Goal: Transaction & Acquisition: Purchase product/service

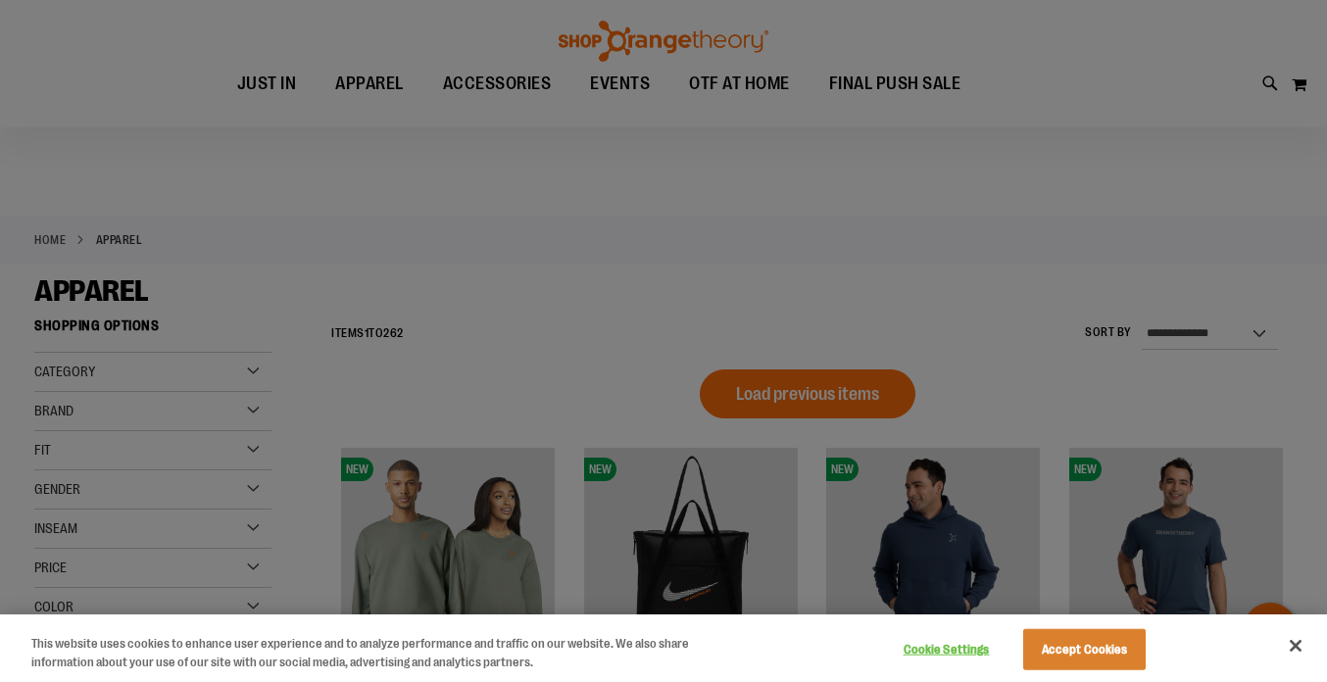
scroll to position [74, 0]
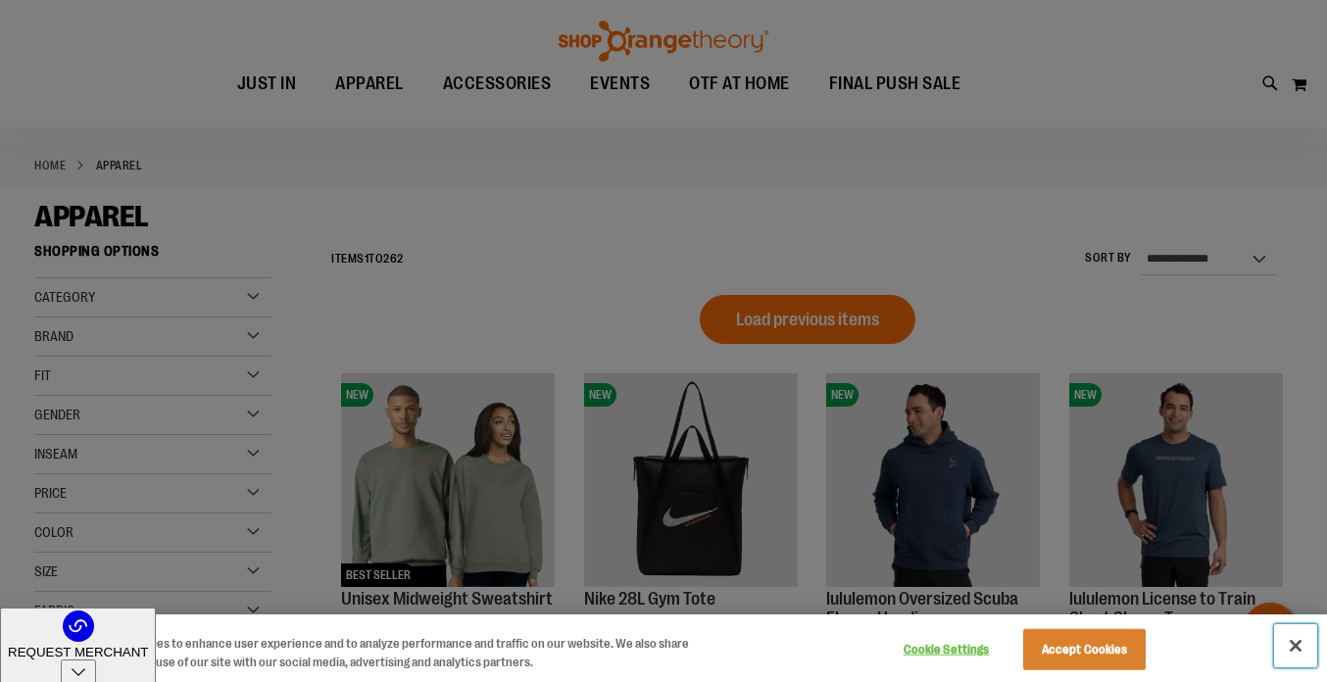
click at [1300, 644] on button "Close" at bounding box center [1295, 645] width 43 height 43
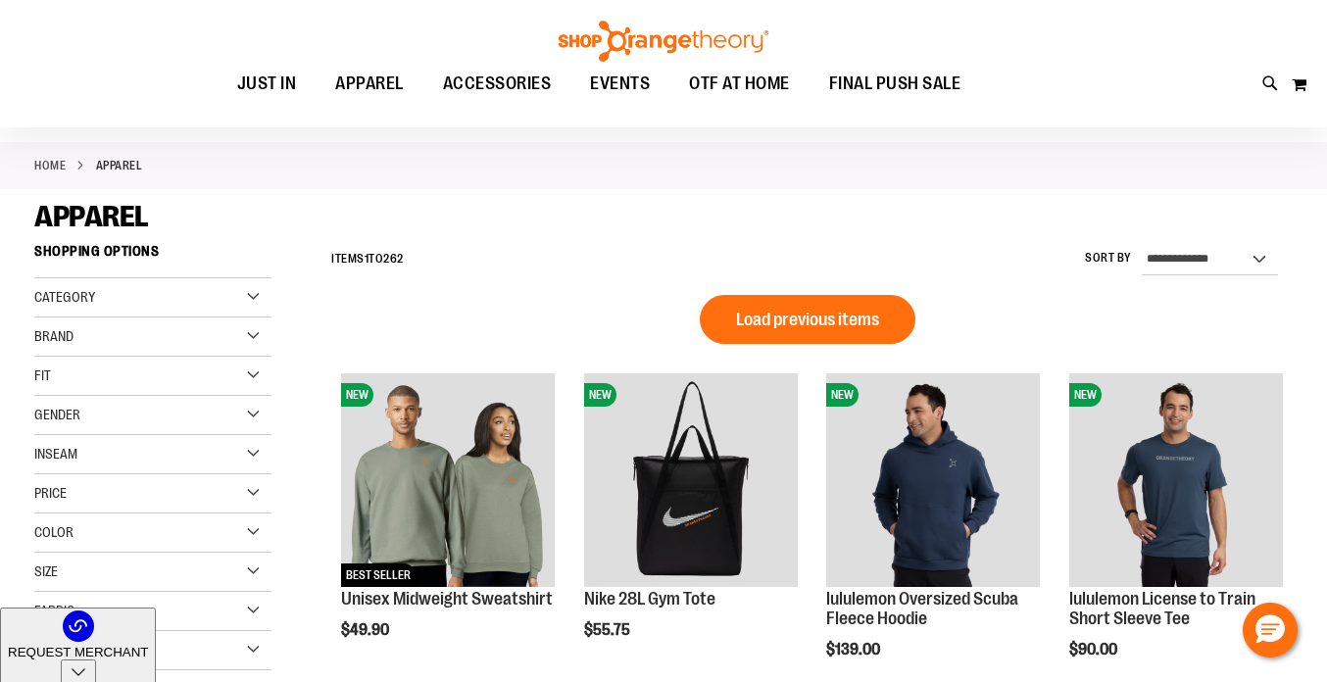
click at [260, 329] on div "Brand" at bounding box center [152, 337] width 237 height 39
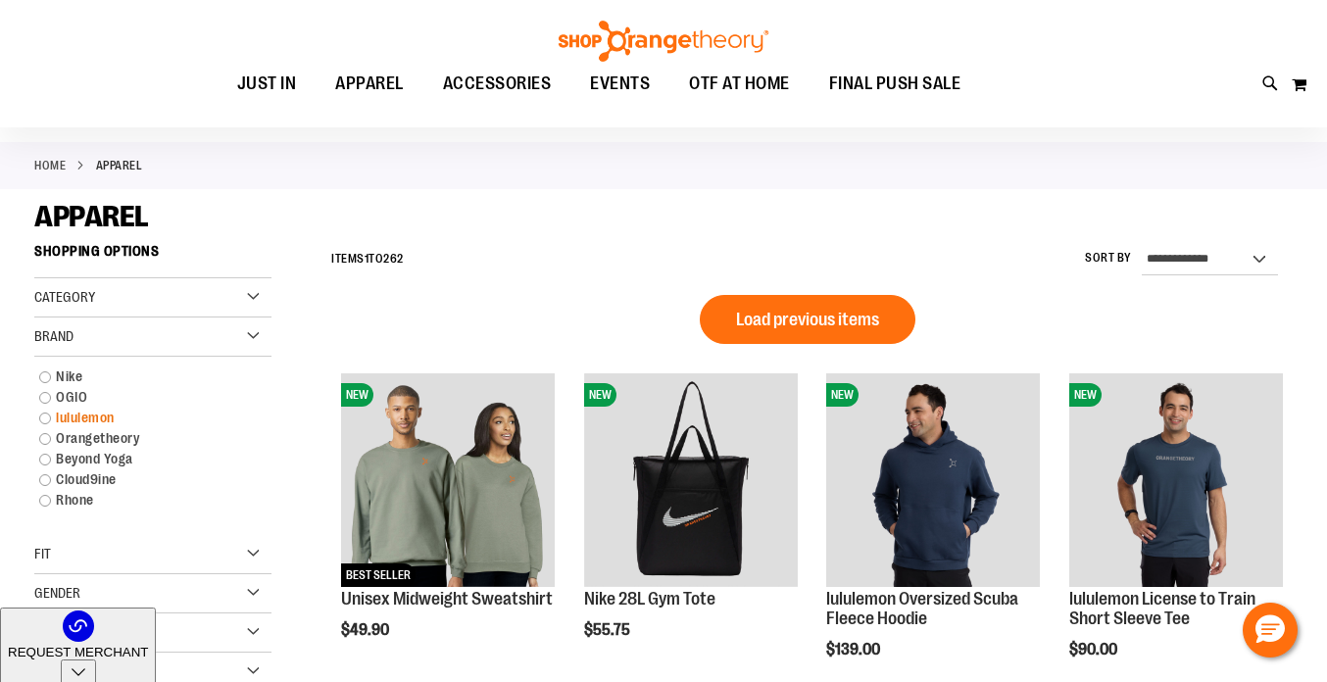
click at [87, 418] on link "lululemon" at bounding box center [142, 418] width 227 height 21
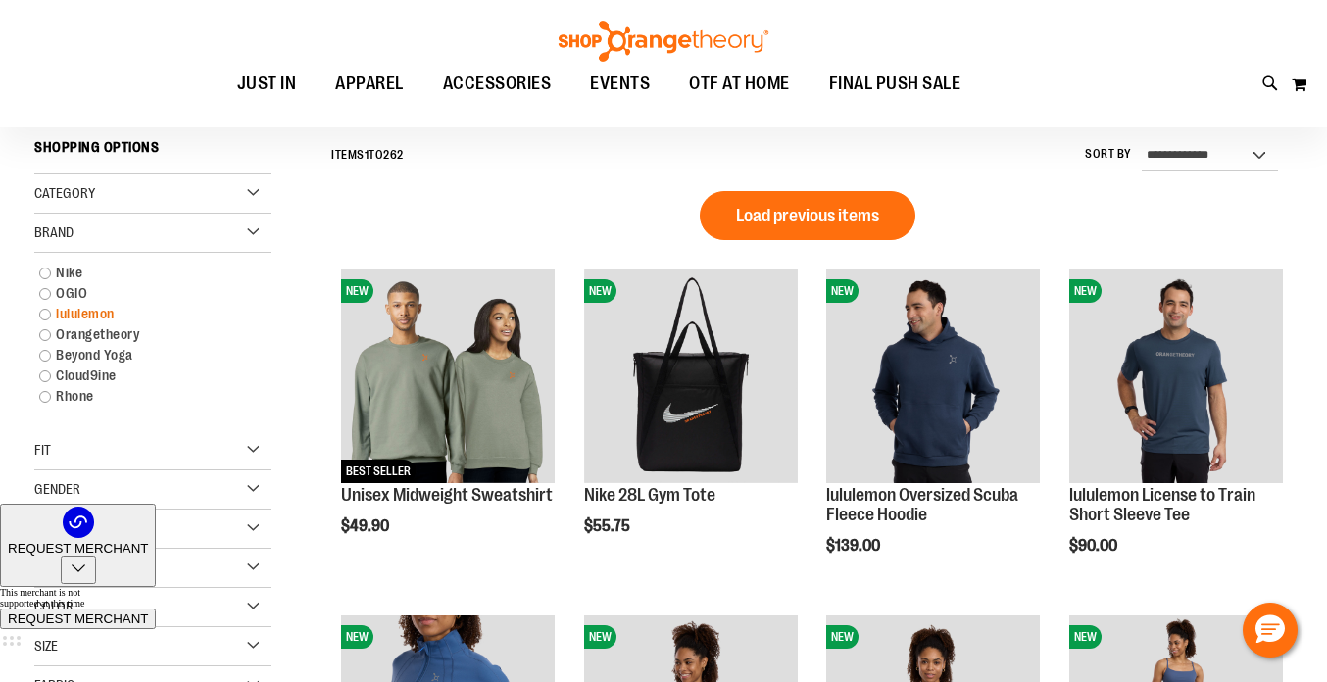
scroll to position [182, 0]
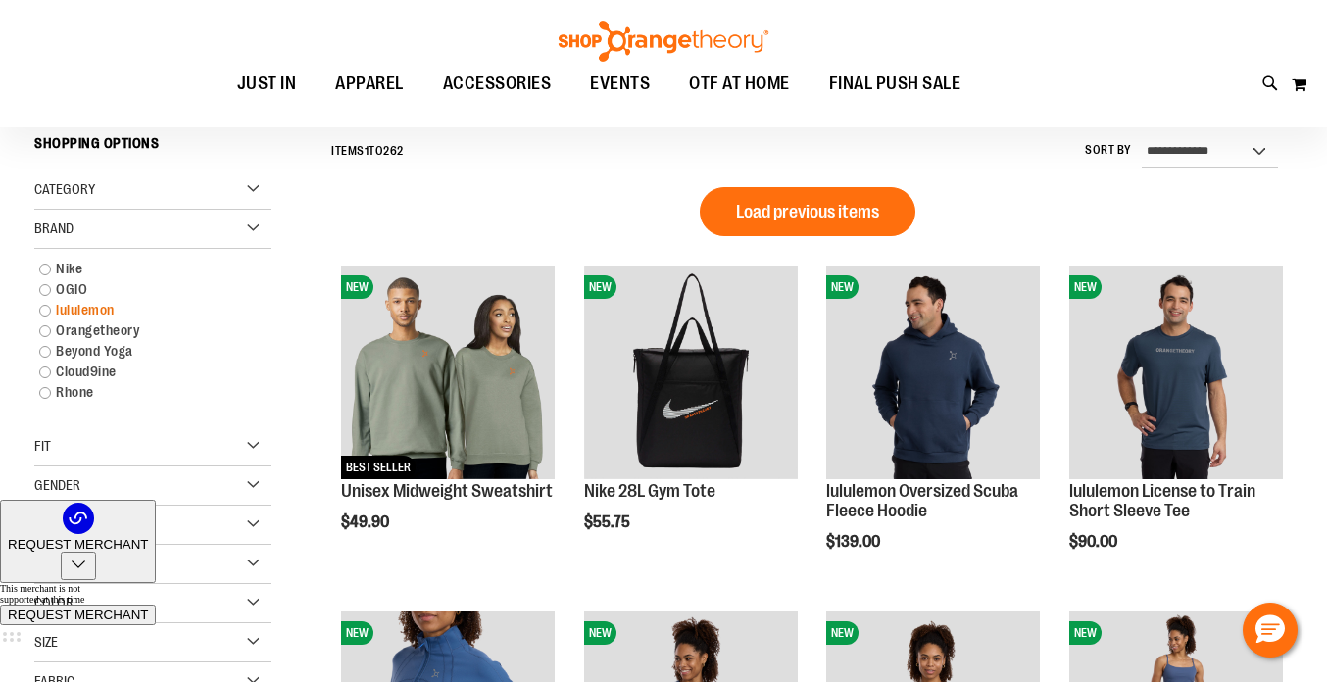
click at [42, 314] on link "lululemon" at bounding box center [142, 310] width 227 height 21
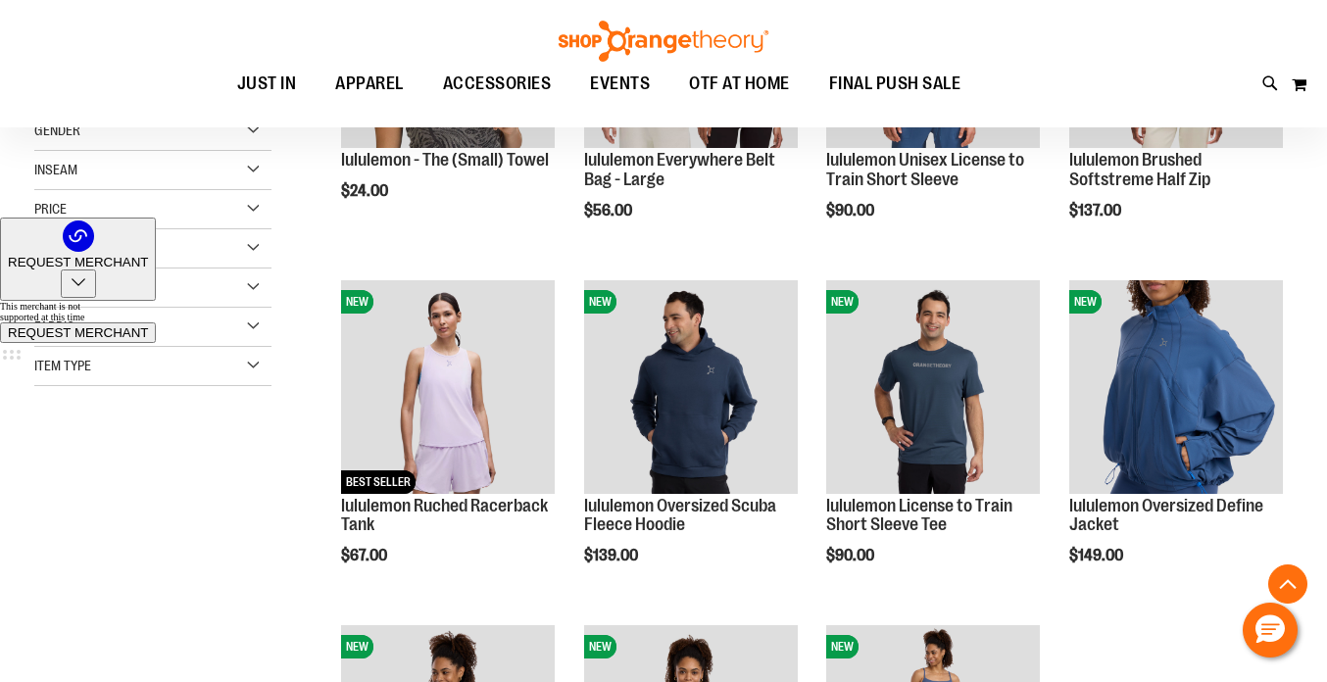
scroll to position [470, 0]
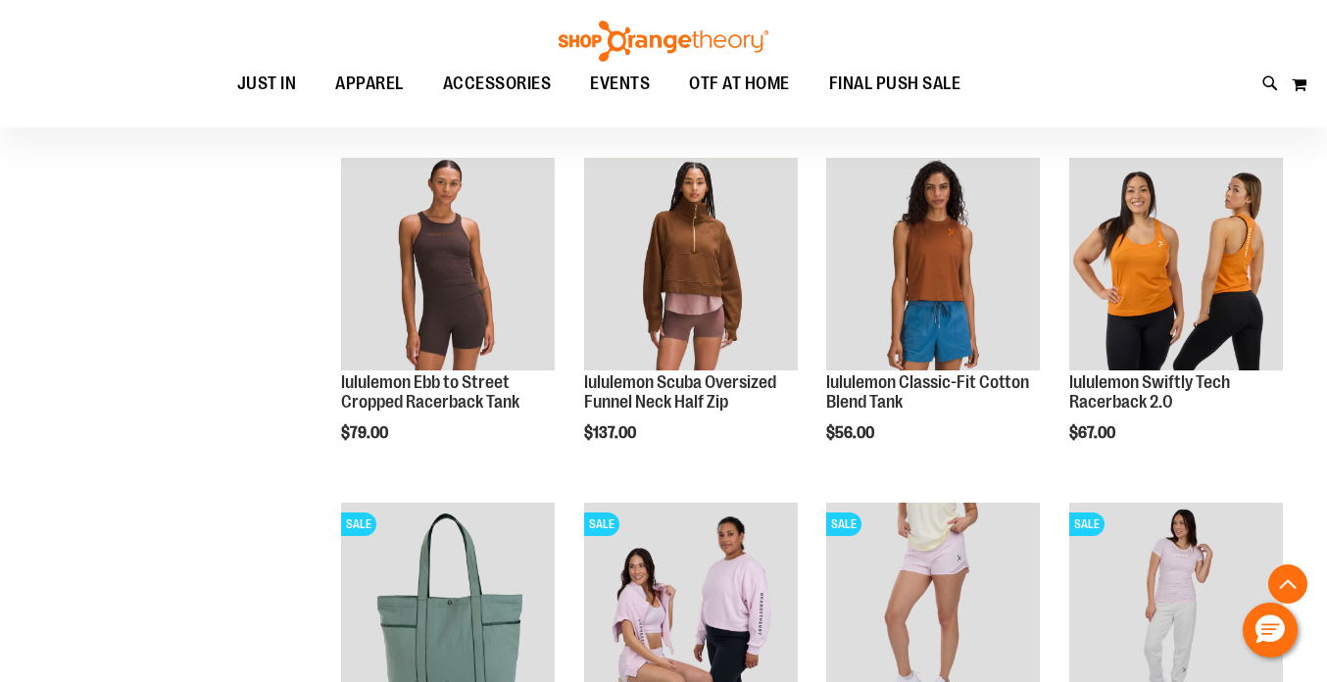
scroll to position [1505, 0]
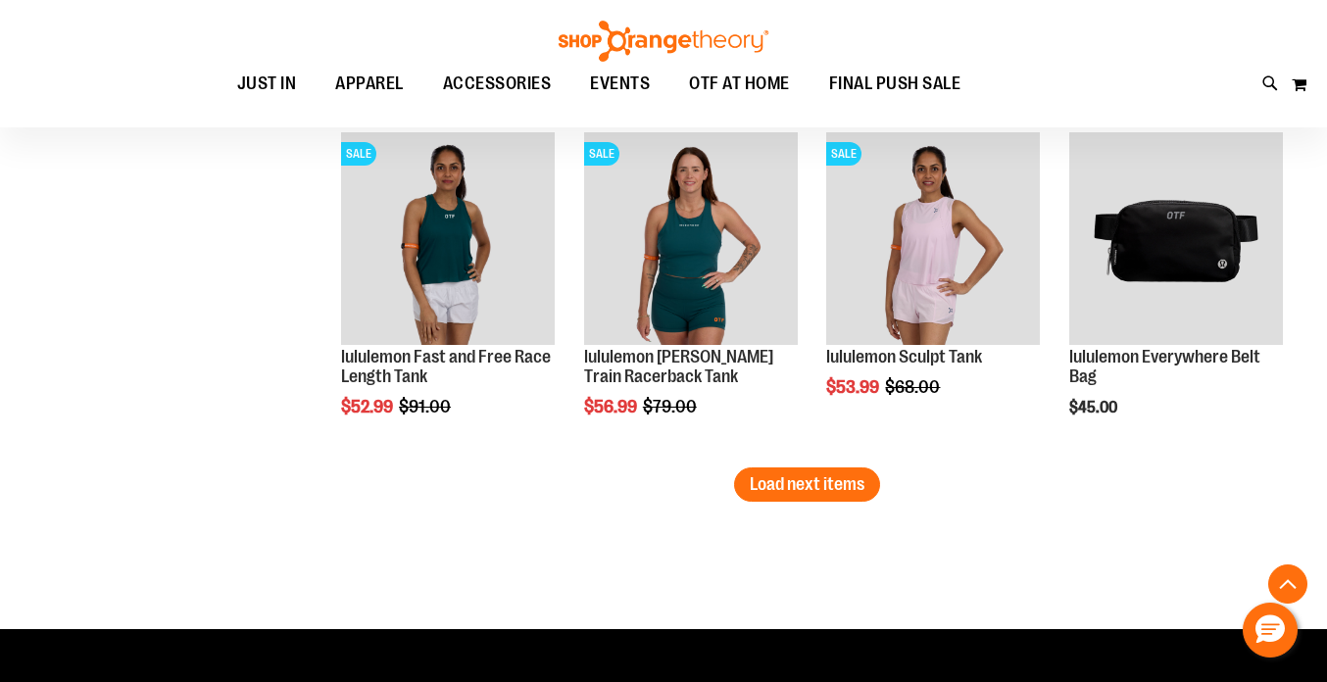
scroll to position [3063, 0]
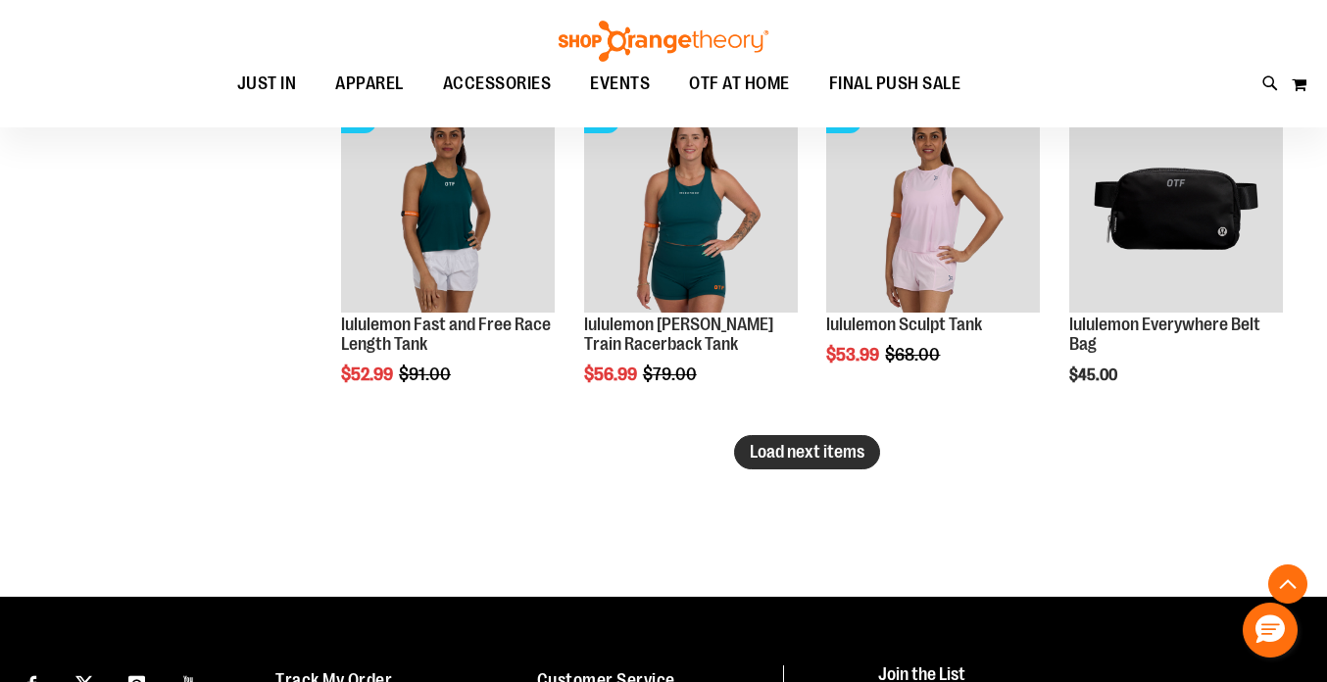
click at [757, 448] on span "Load next items" at bounding box center [807, 452] width 115 height 20
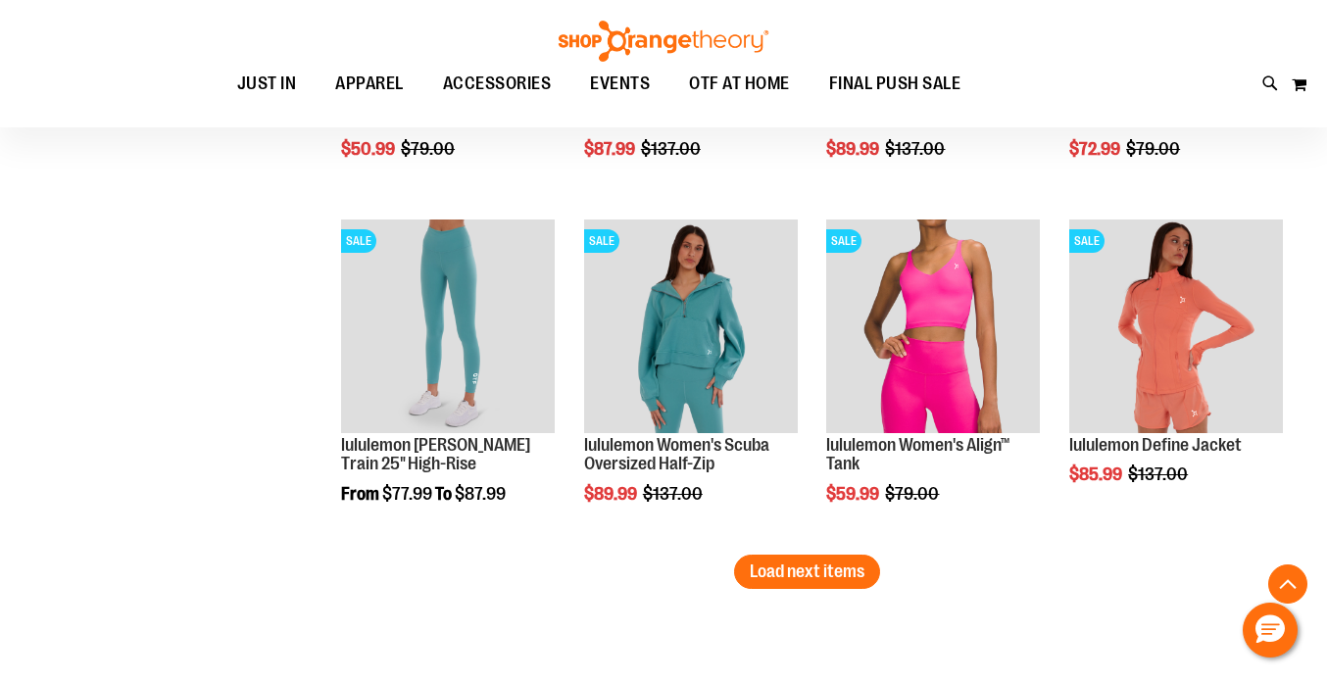
scroll to position [4092, 0]
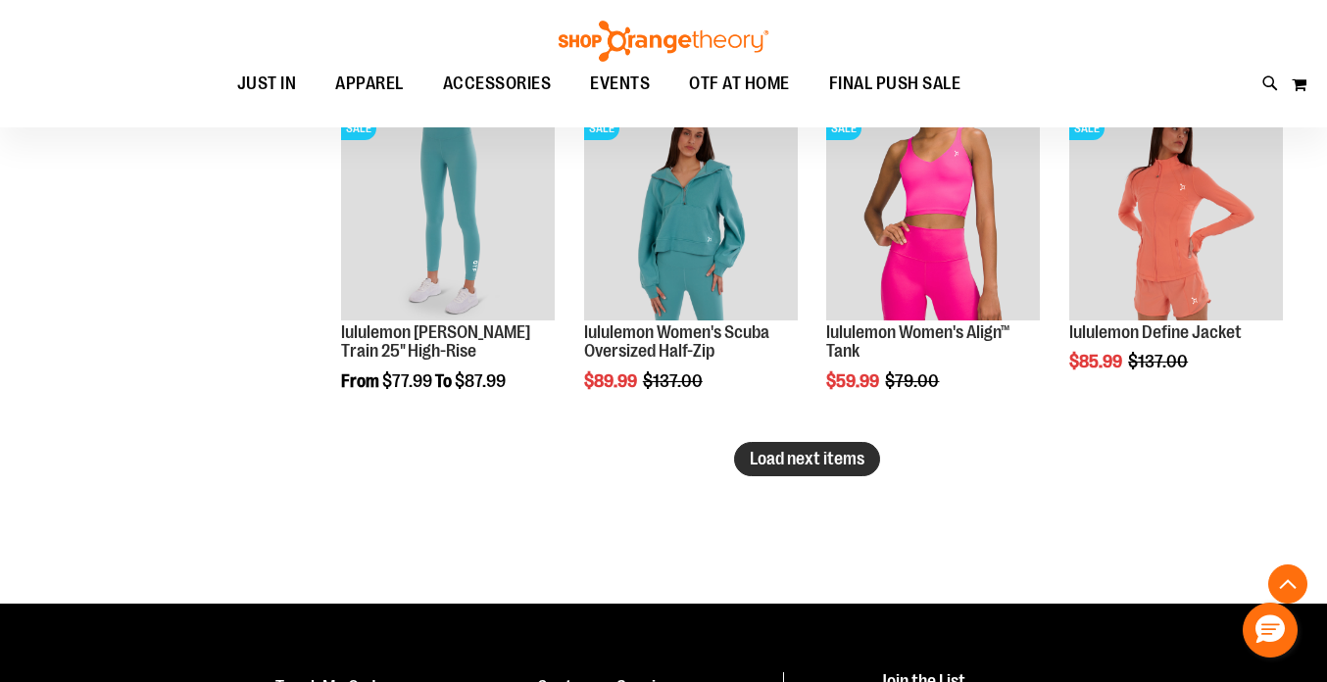
click at [834, 461] on span "Load next items" at bounding box center [807, 459] width 115 height 20
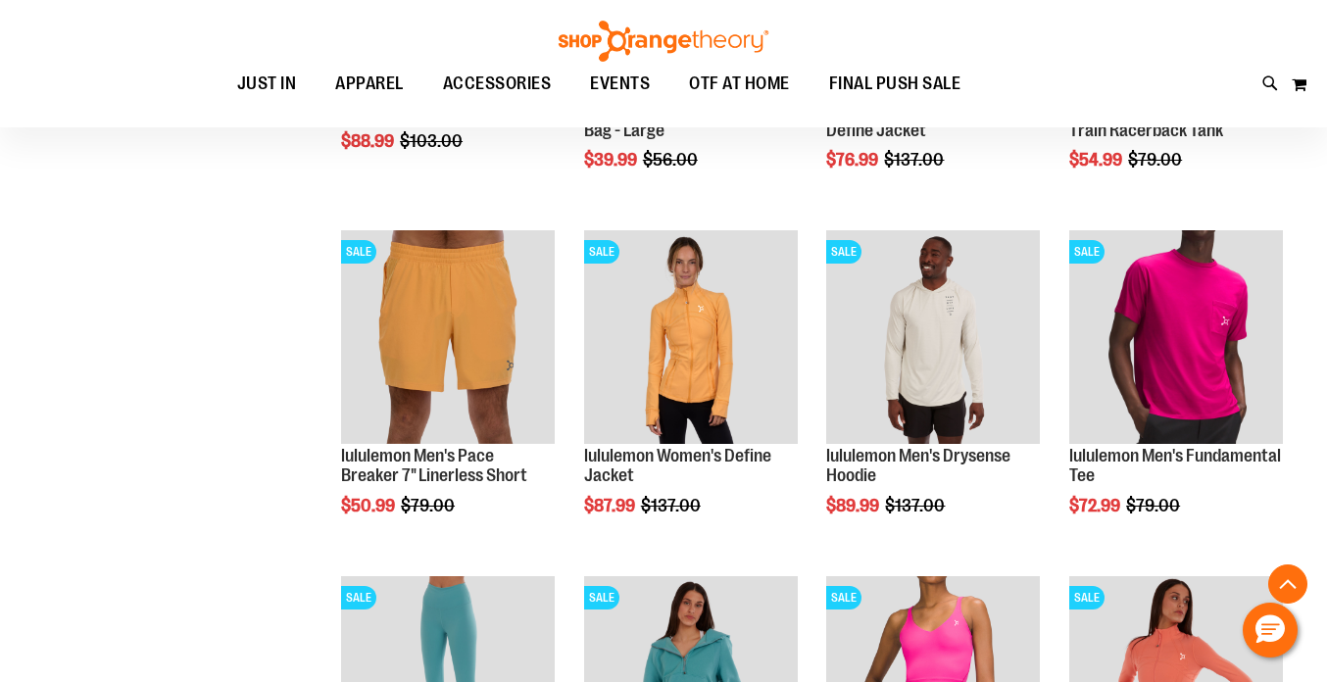
scroll to position [3554, 0]
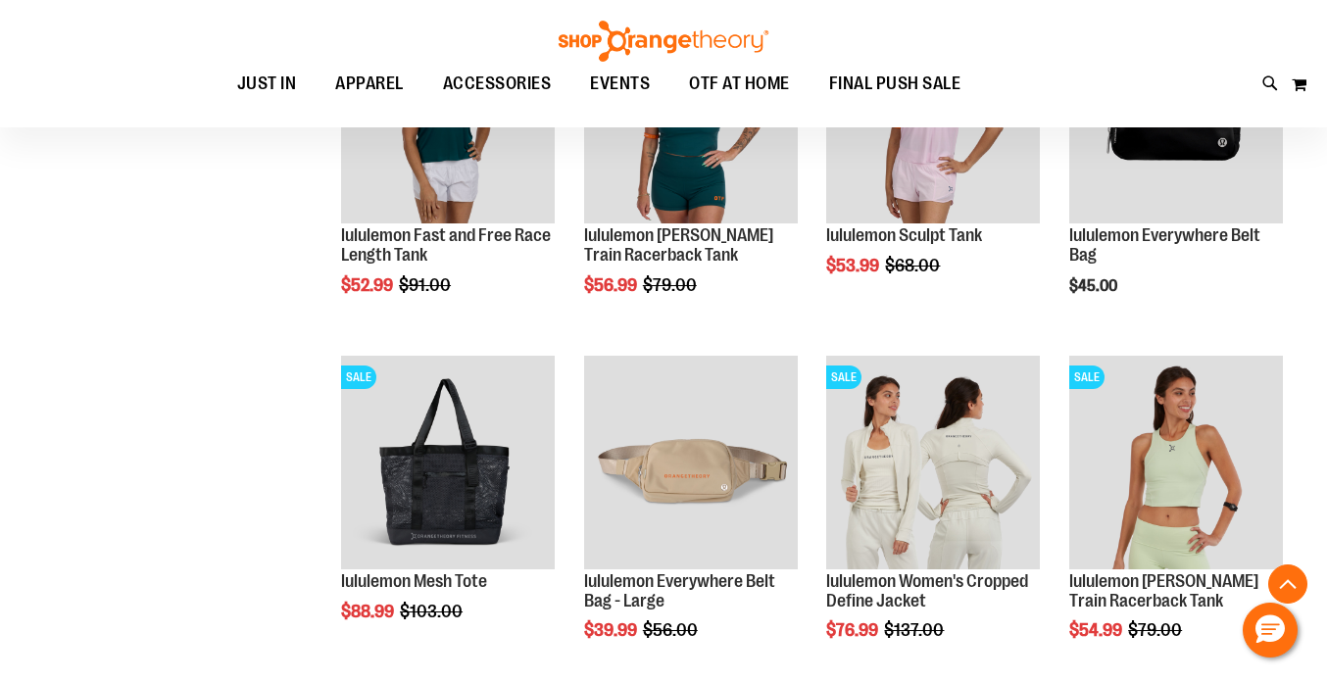
scroll to position [3150, 0]
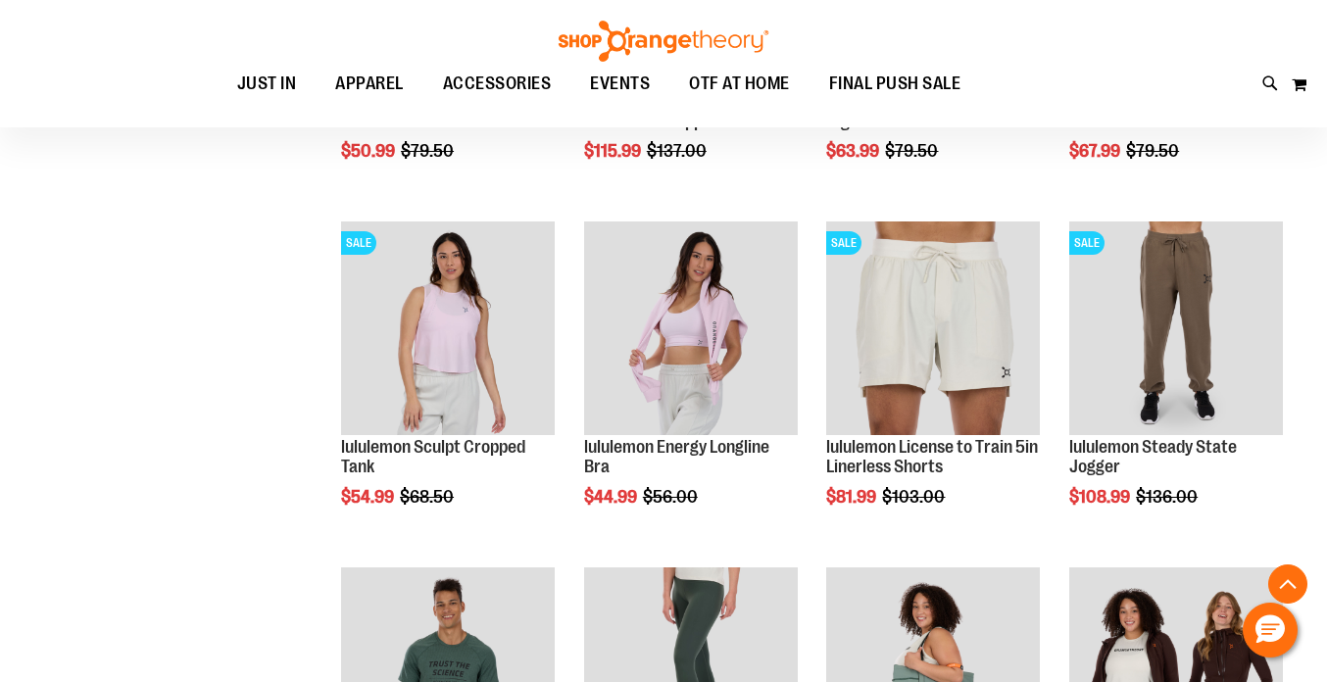
scroll to position [1889, 0]
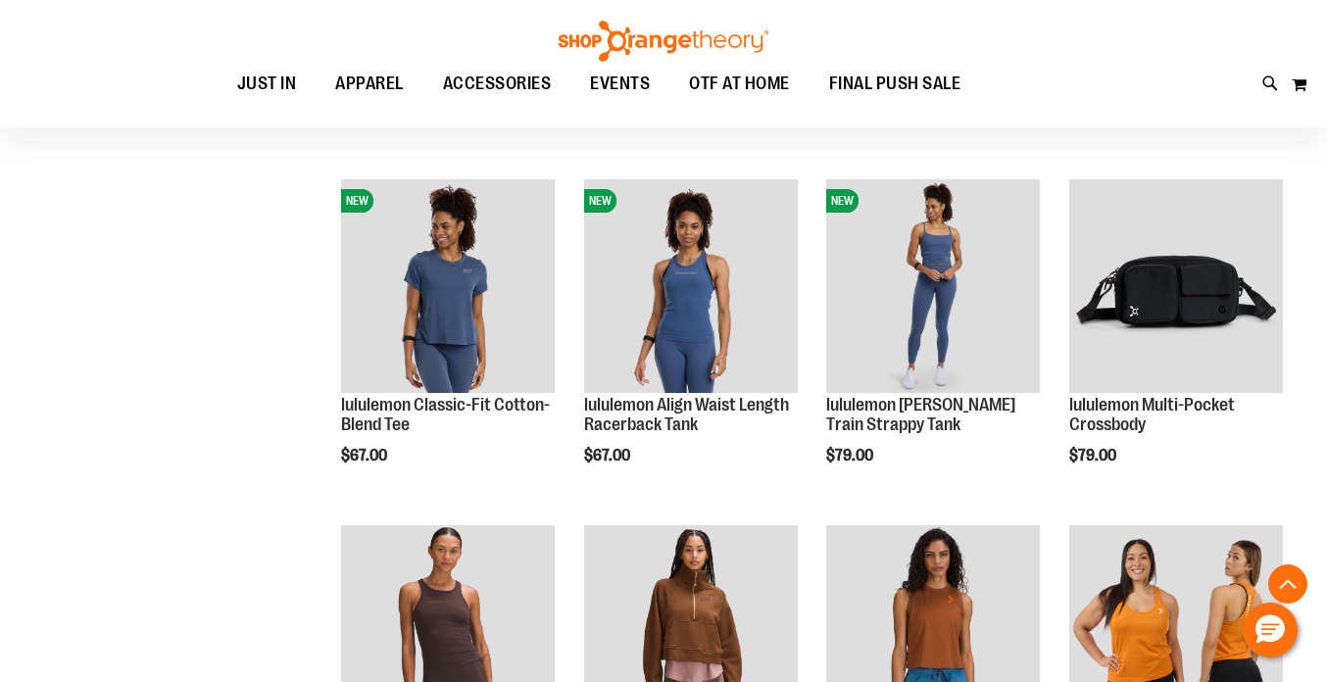
scroll to position [907, 0]
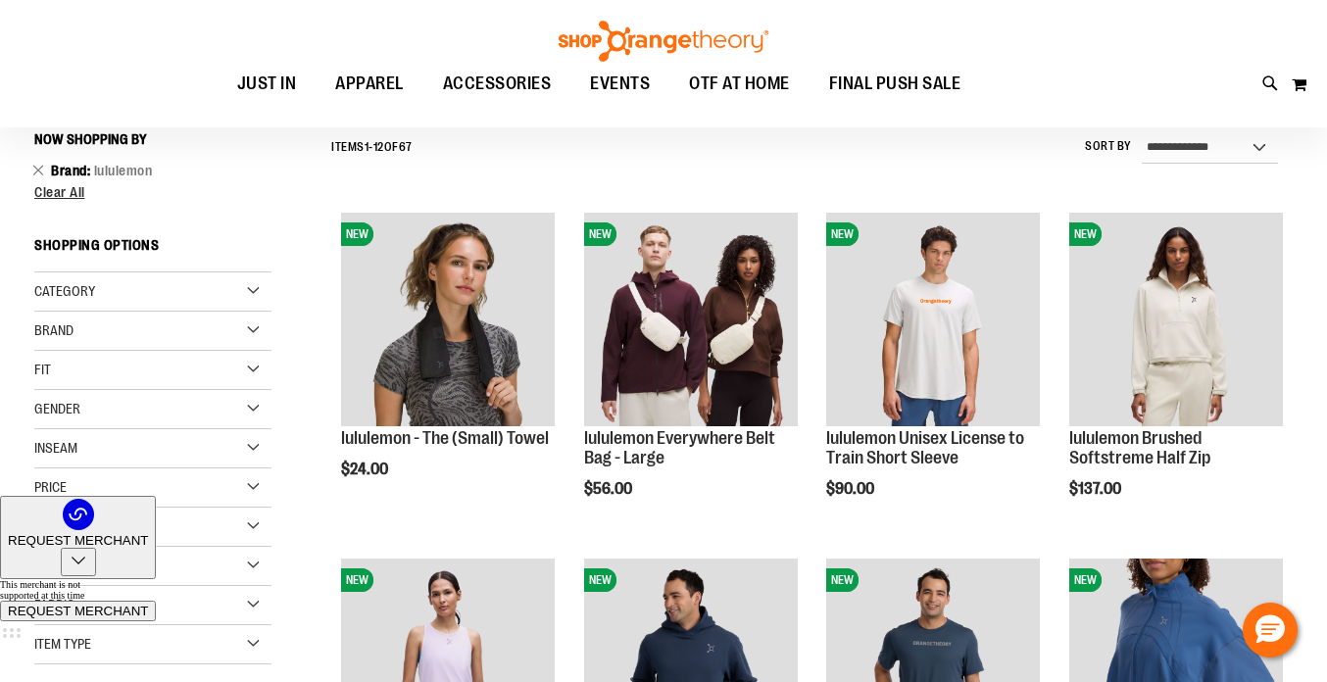
scroll to position [161, 0]
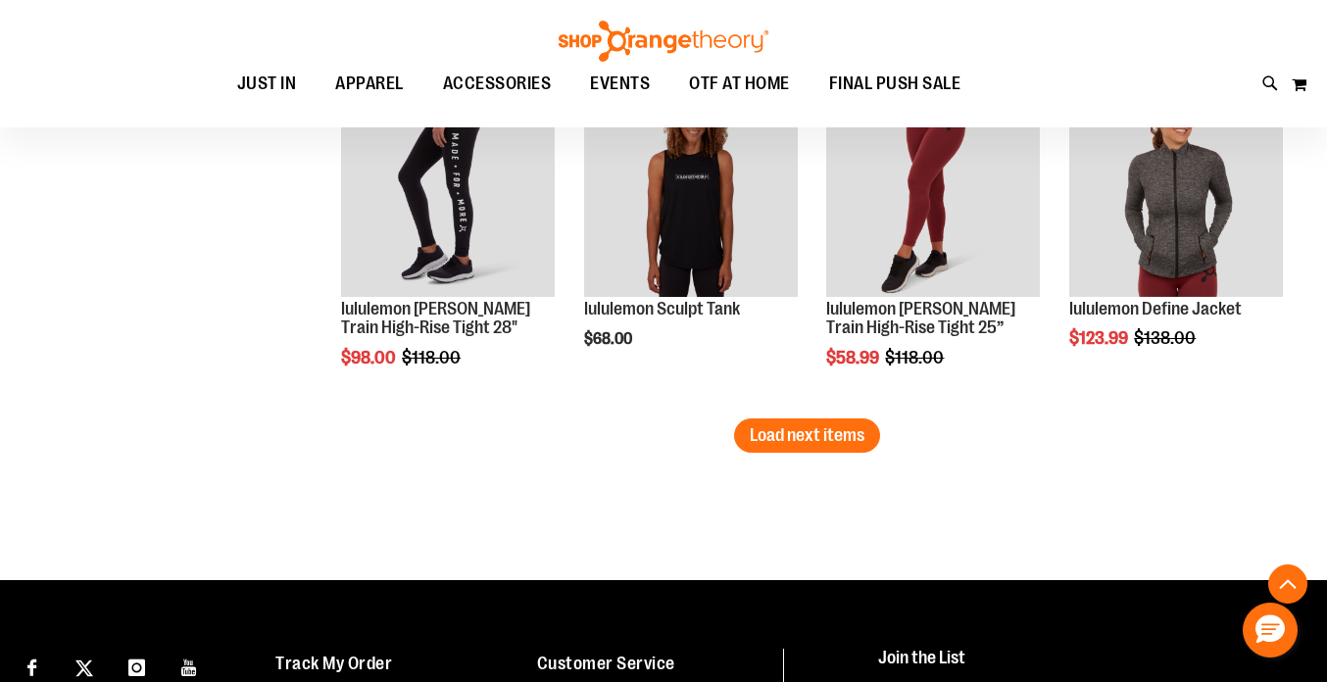
scroll to position [5153, 0]
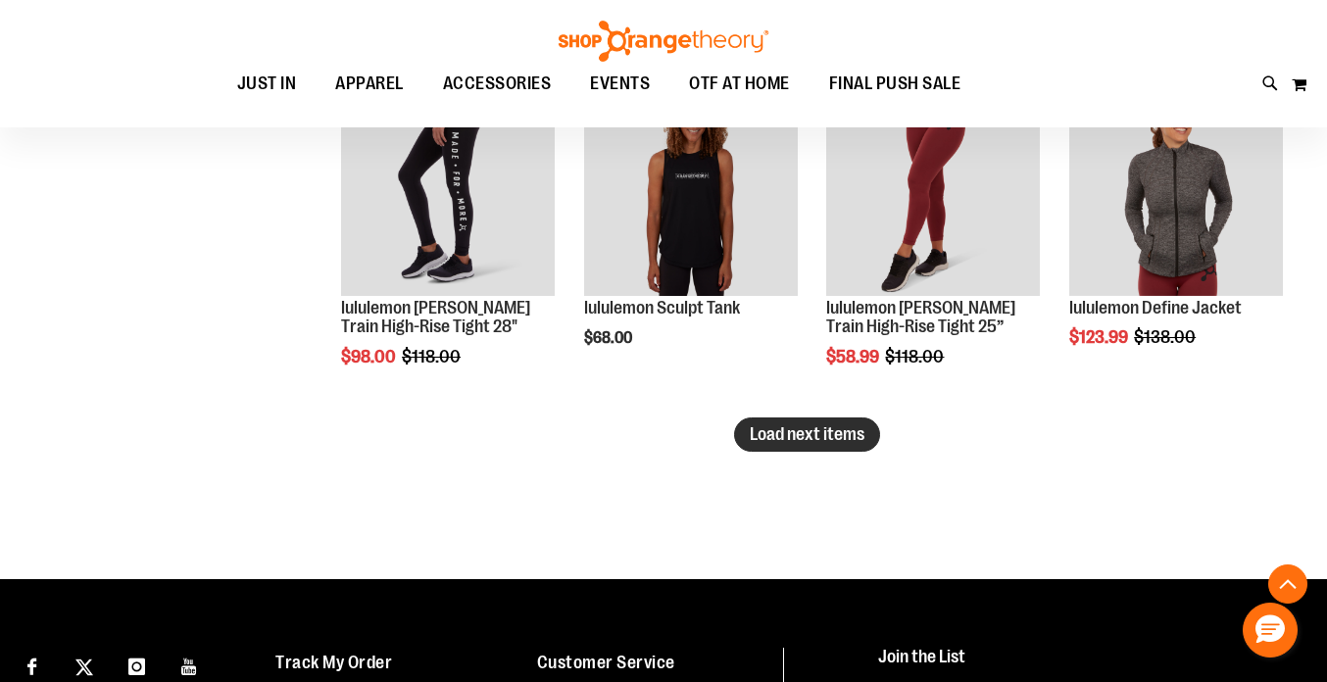
click at [769, 426] on span "Load next items" at bounding box center [807, 434] width 115 height 20
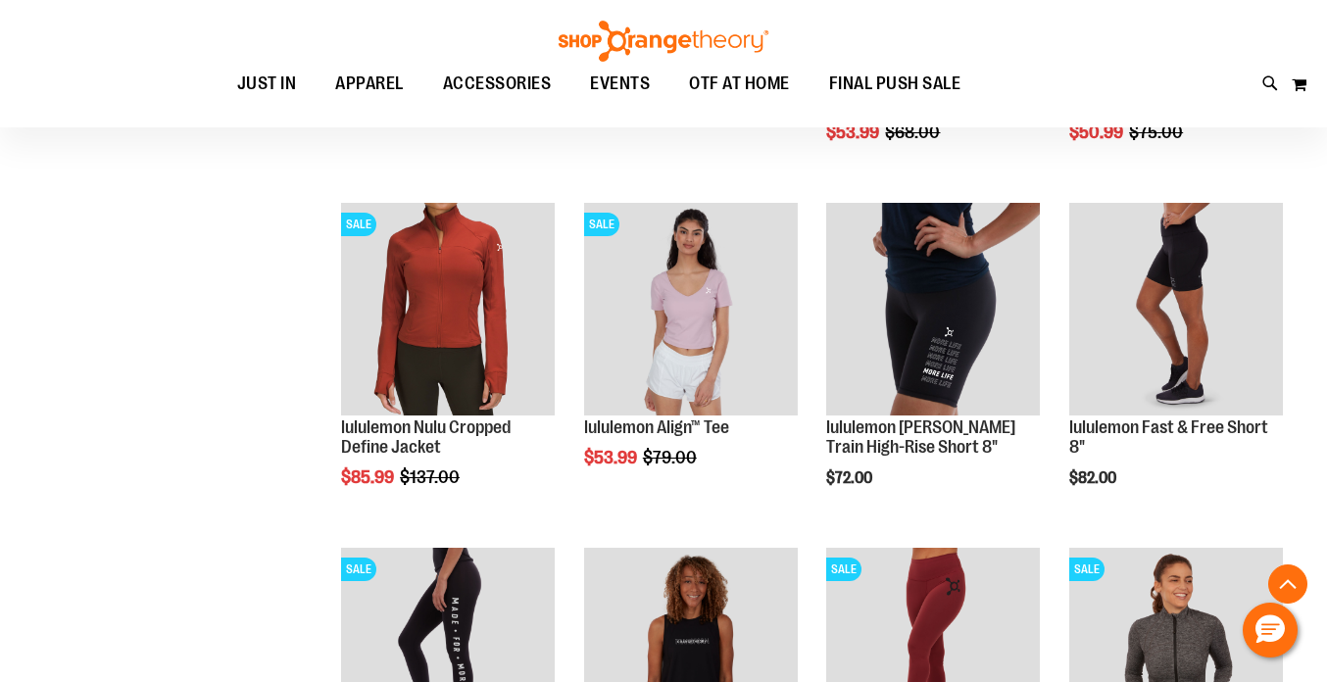
scroll to position [4681, 0]
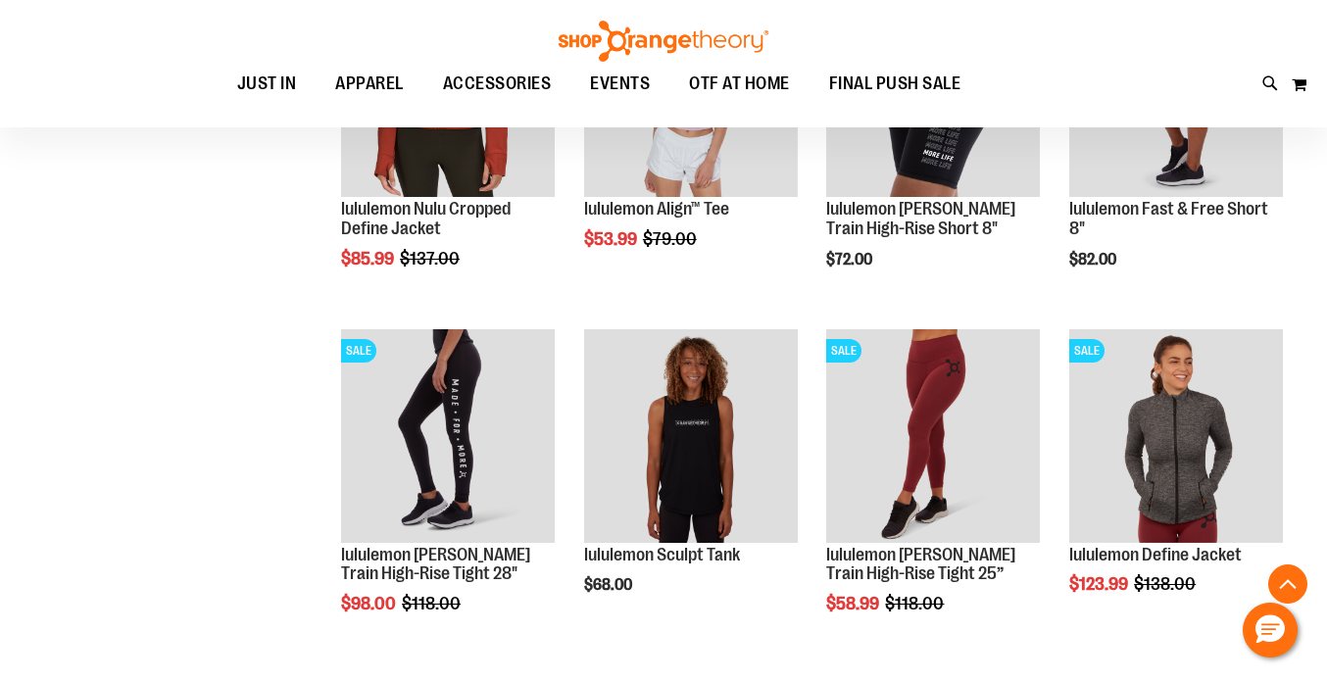
scroll to position [4914, 0]
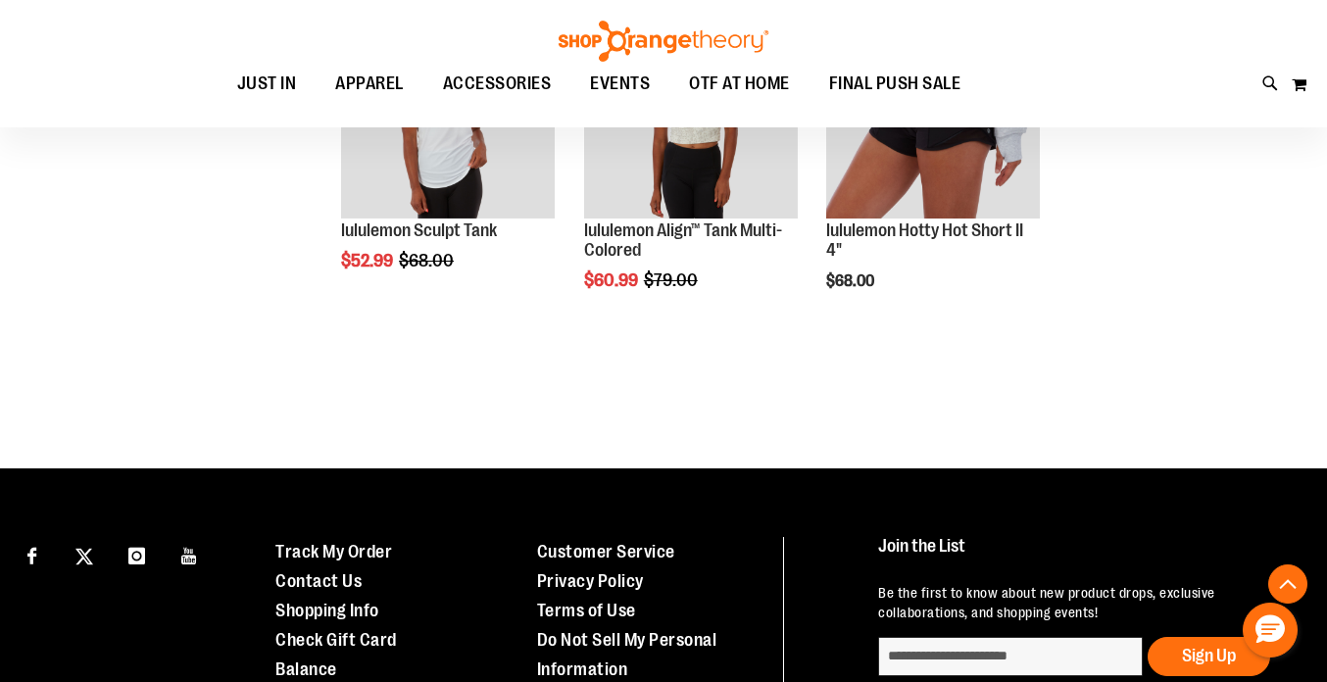
scroll to position [5923, 0]
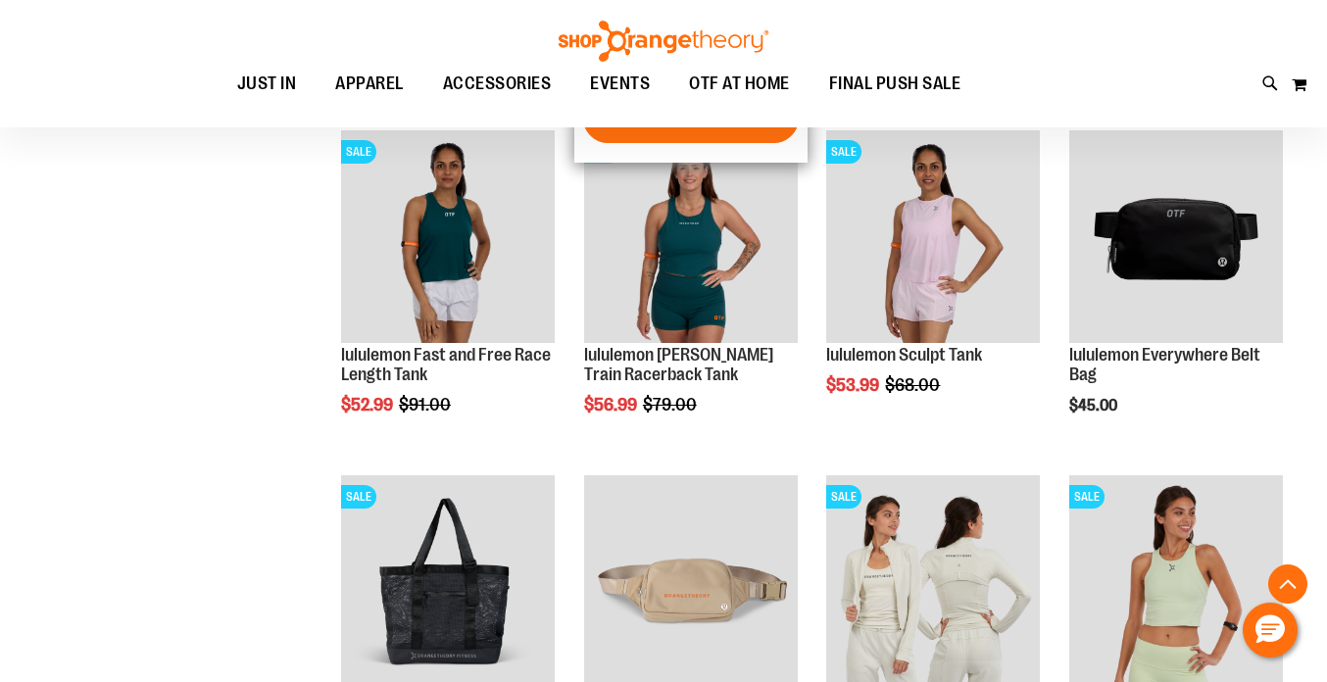
scroll to position [2907, 0]
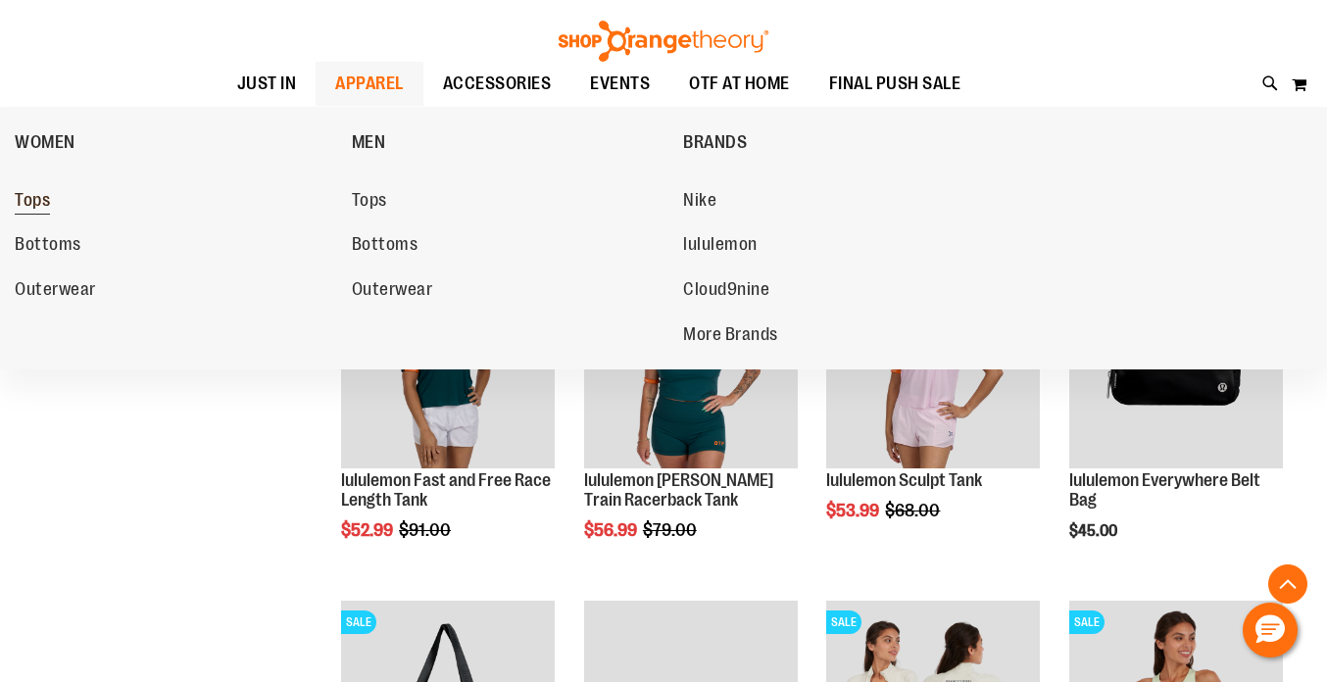
click at [36, 198] on span "Tops" at bounding box center [32, 202] width 35 height 25
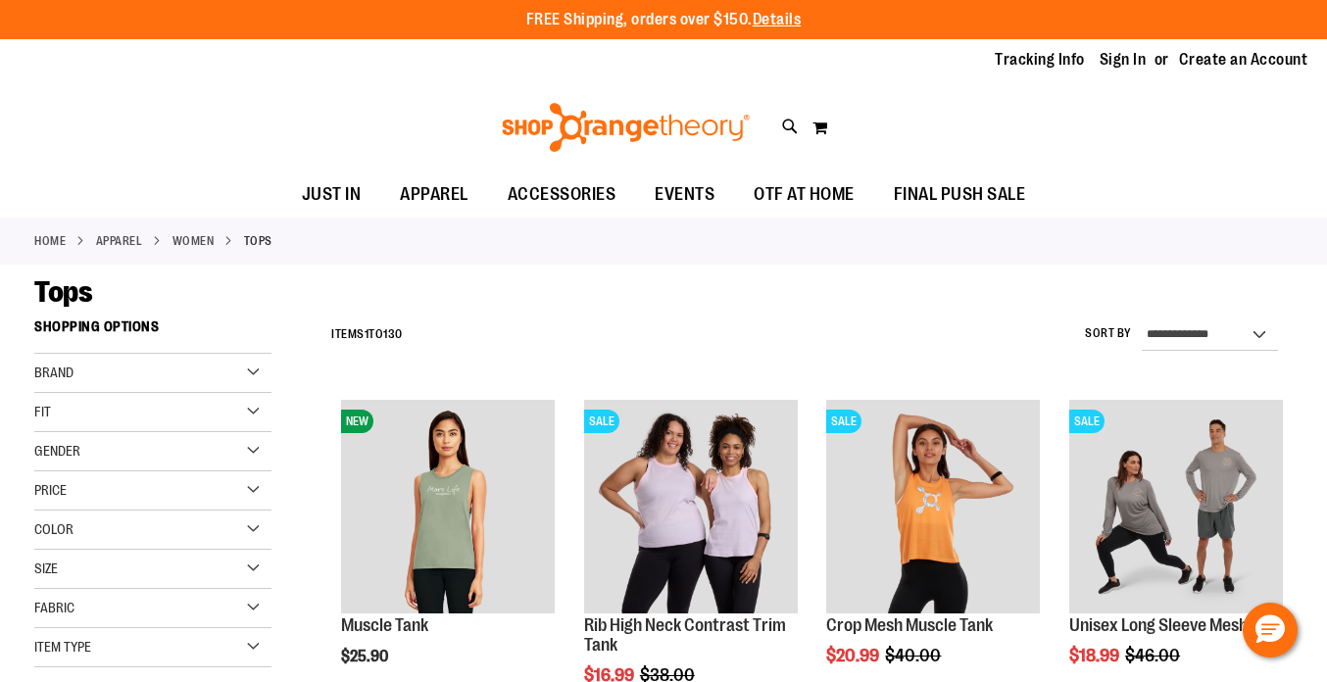
click at [111, 409] on div "Fit" at bounding box center [152, 412] width 237 height 39
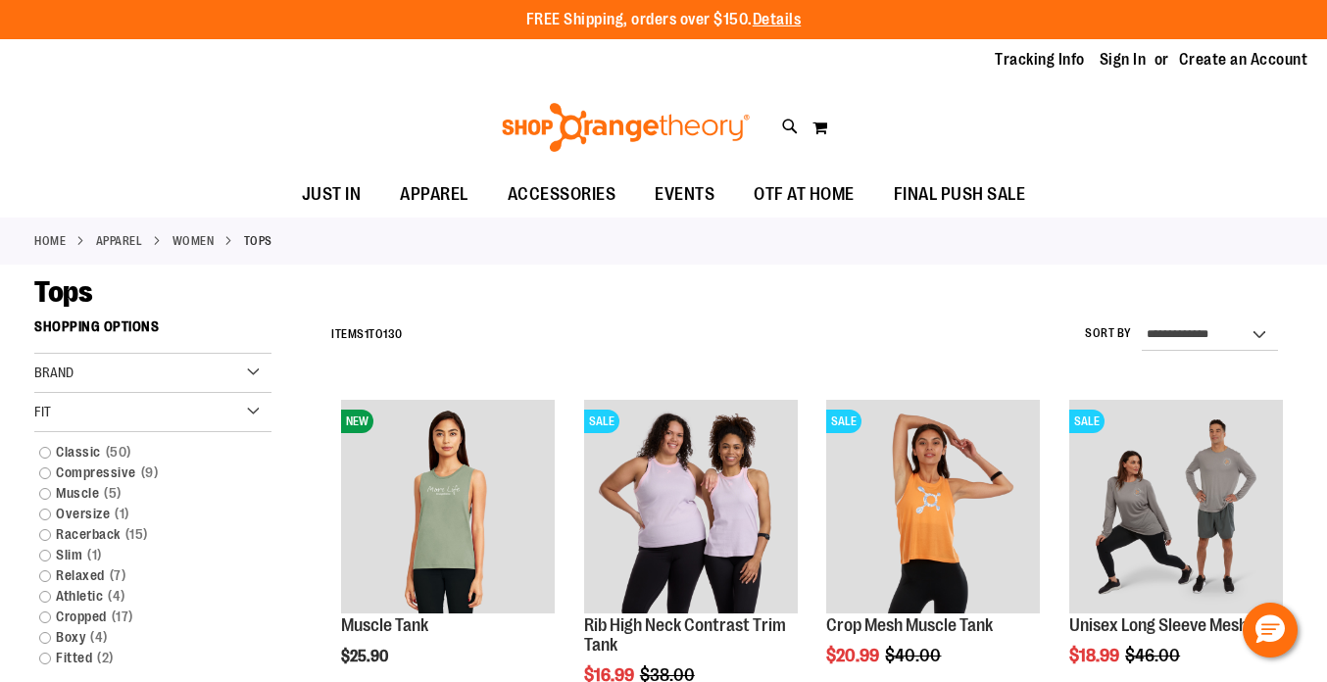
click at [111, 409] on div "Fit" at bounding box center [152, 412] width 237 height 39
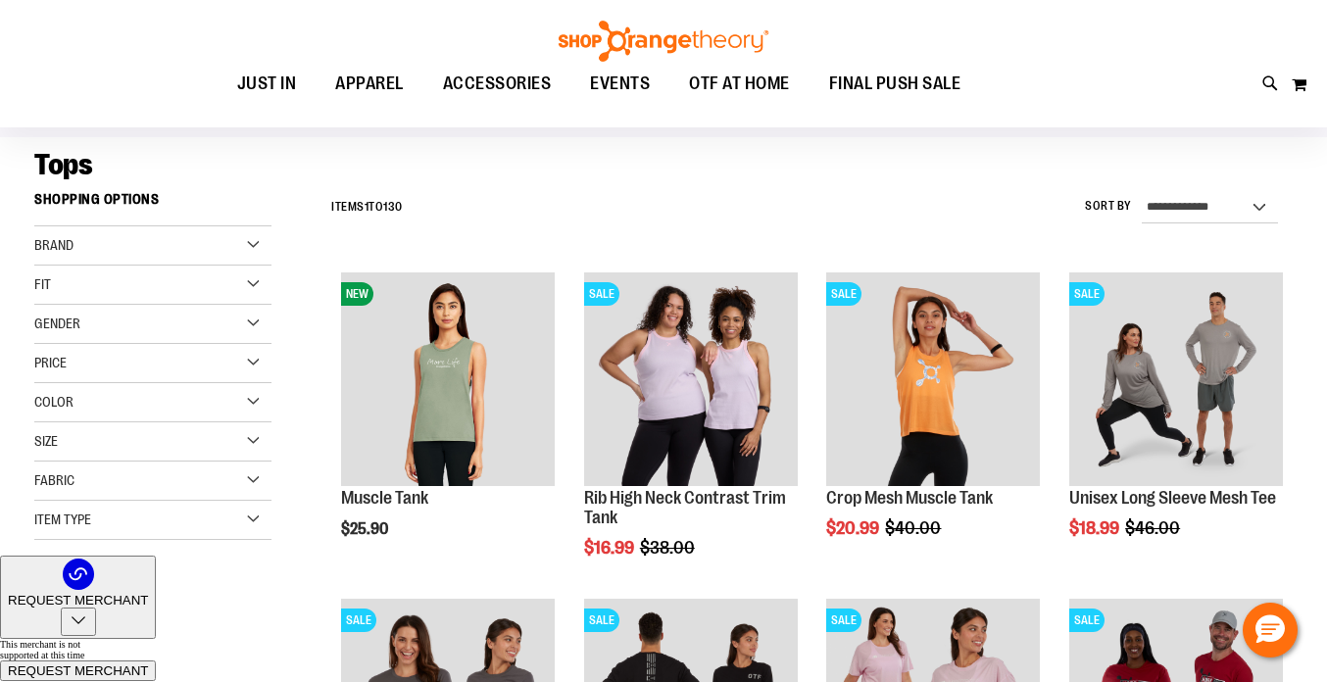
scroll to position [128, 0]
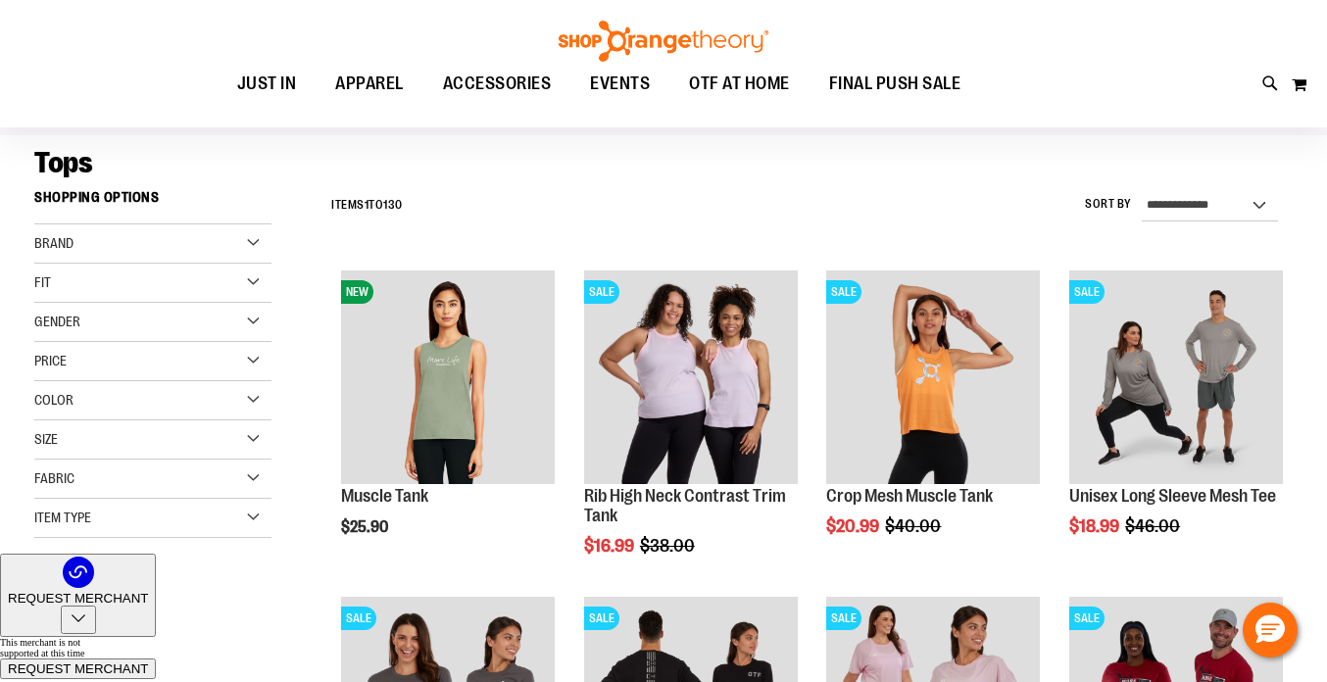
click at [90, 529] on div "Item Type" at bounding box center [152, 518] width 237 height 39
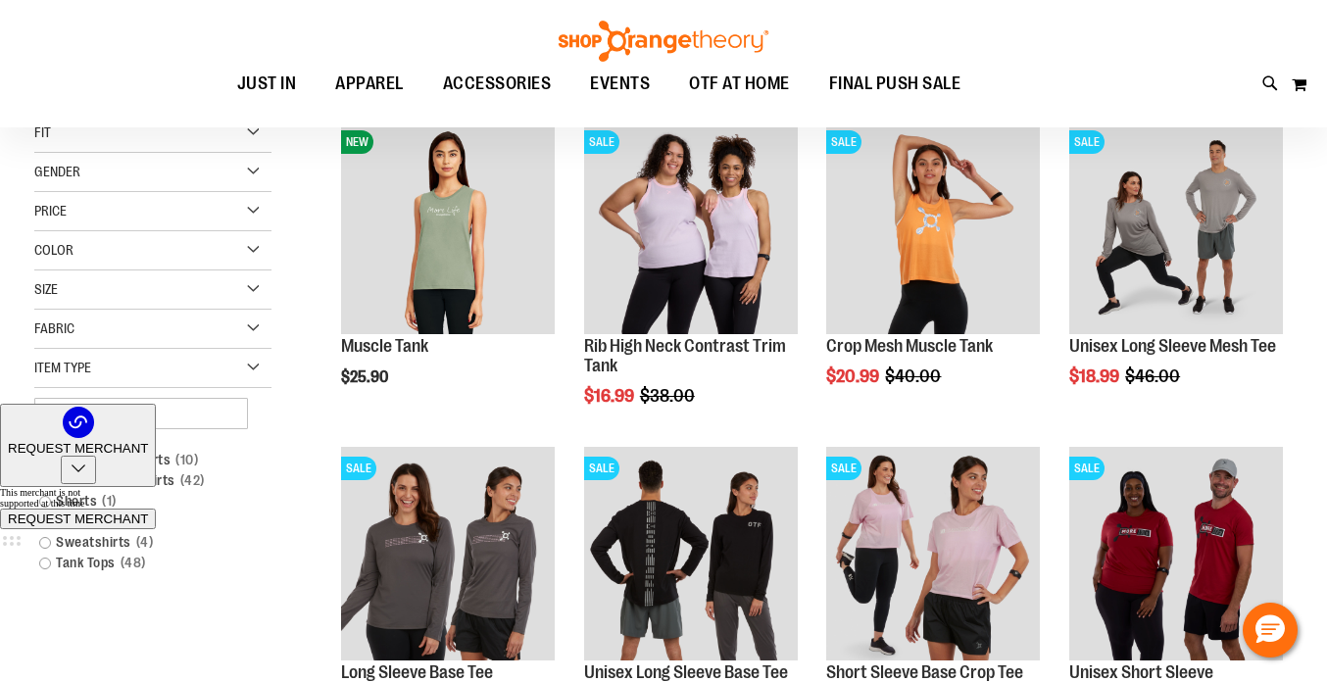
scroll to position [289, 0]
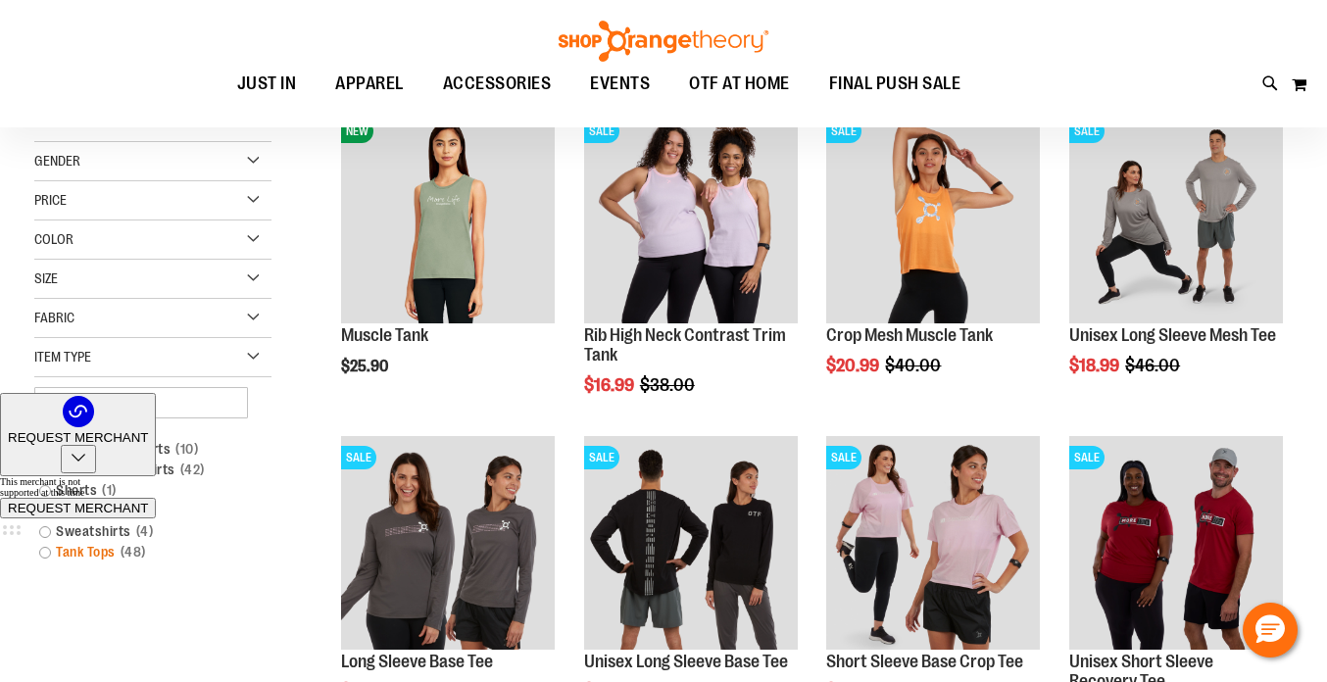
click at [44, 552] on link "Tank Tops 48 items" at bounding box center [142, 552] width 227 height 21
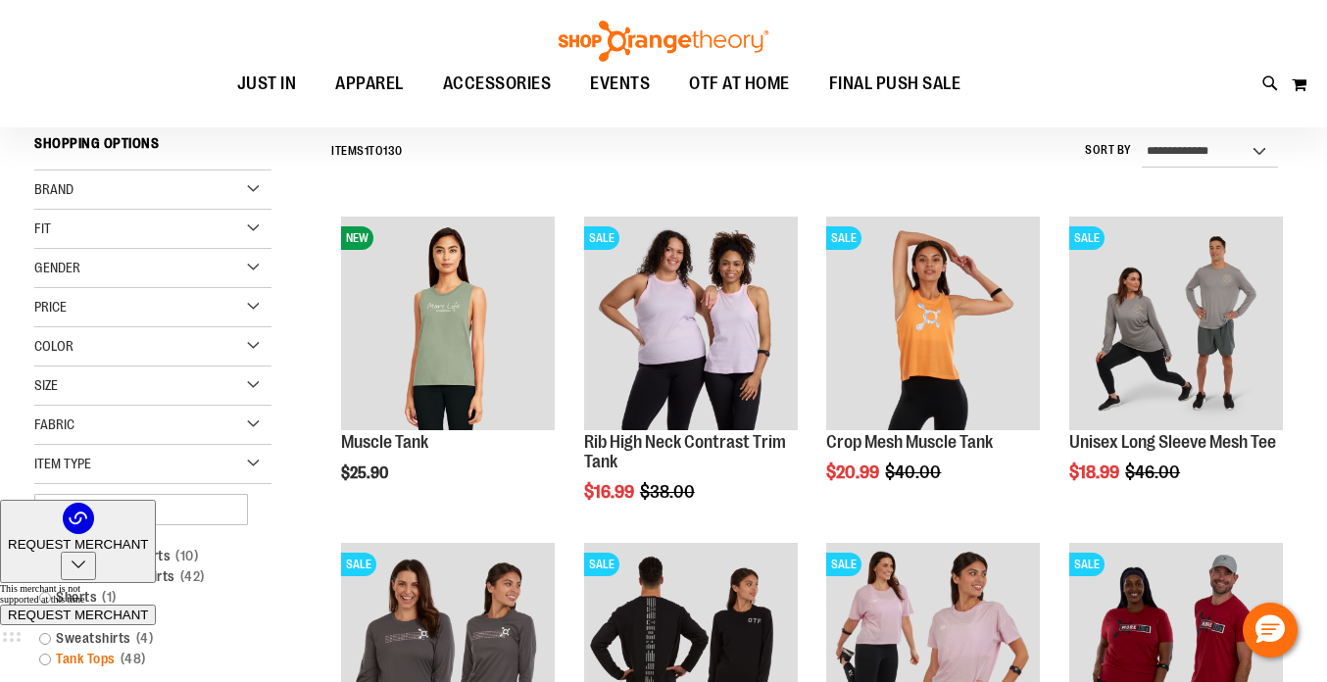
scroll to position [309, 0]
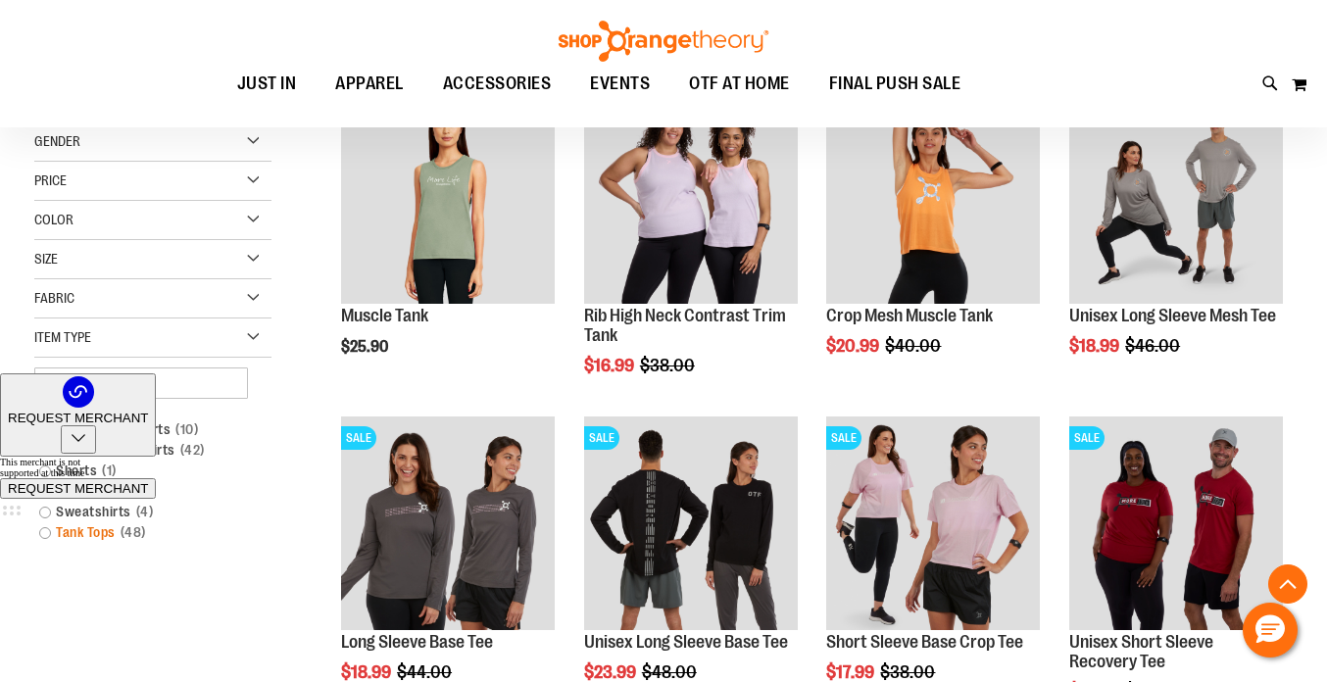
click at [45, 536] on link "Tank Tops 48 items" at bounding box center [142, 532] width 227 height 21
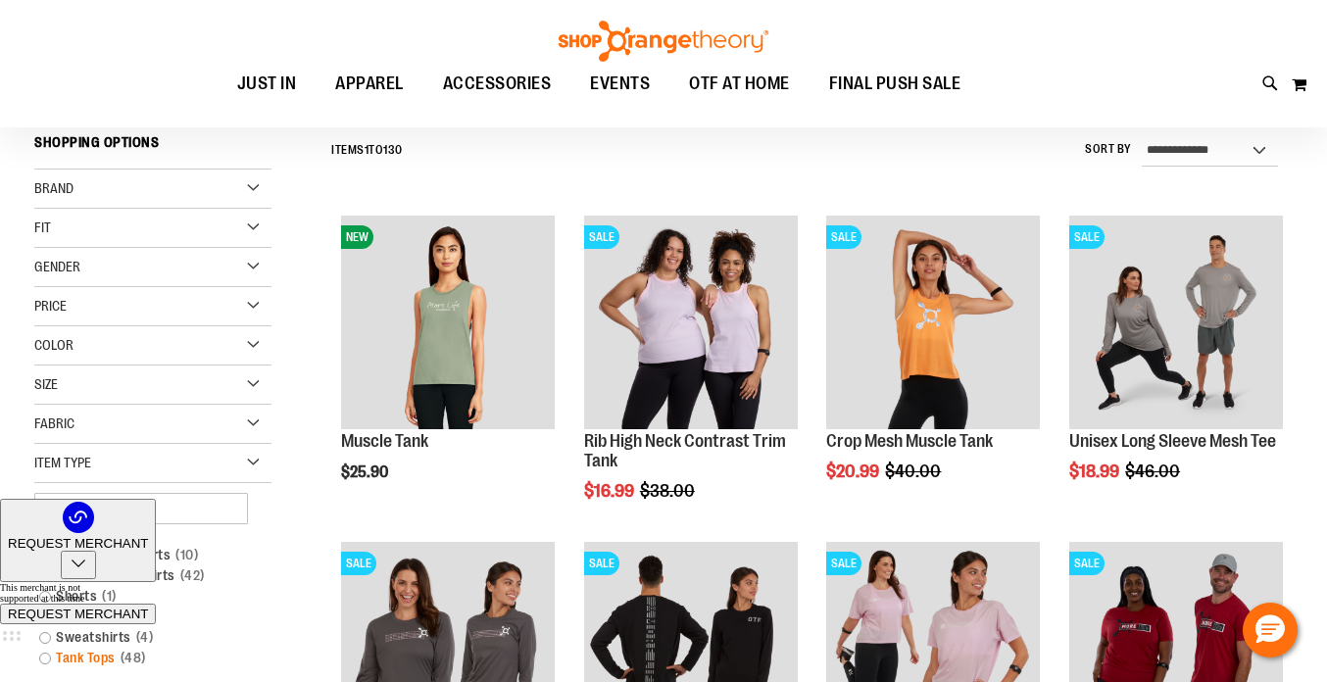
scroll to position [182, 0]
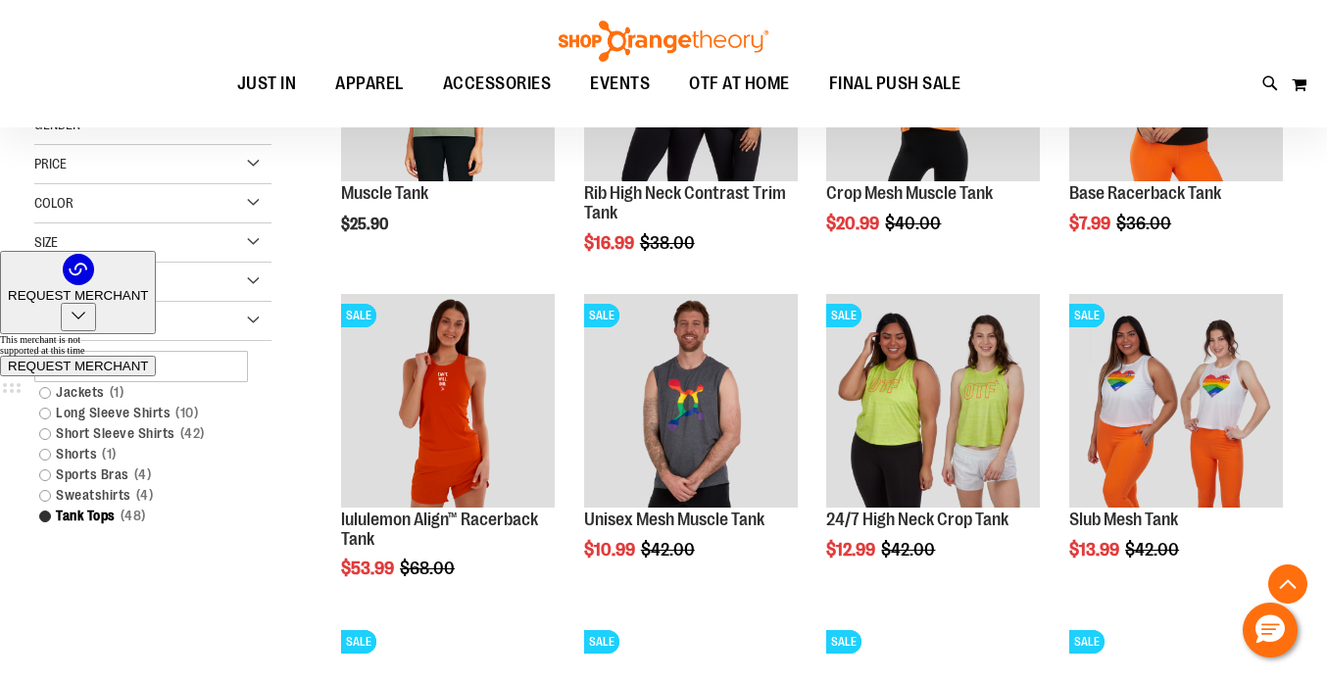
scroll to position [435, 0]
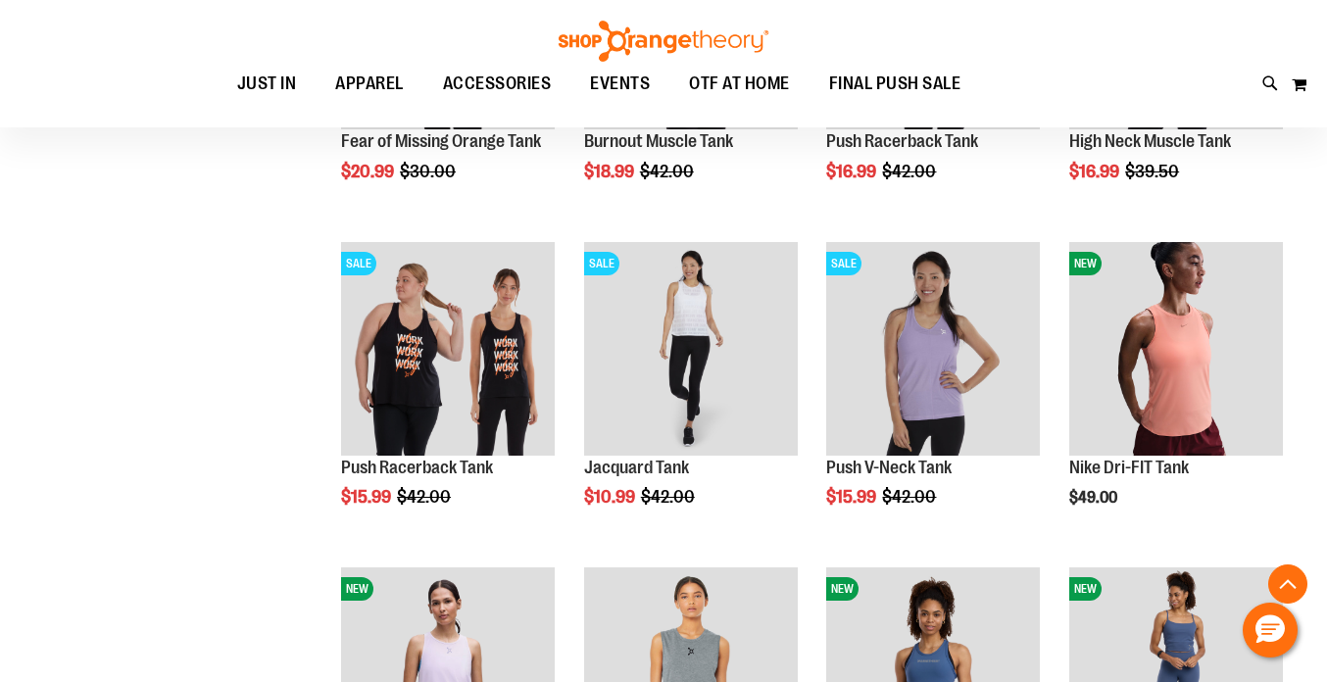
scroll to position [1460, 0]
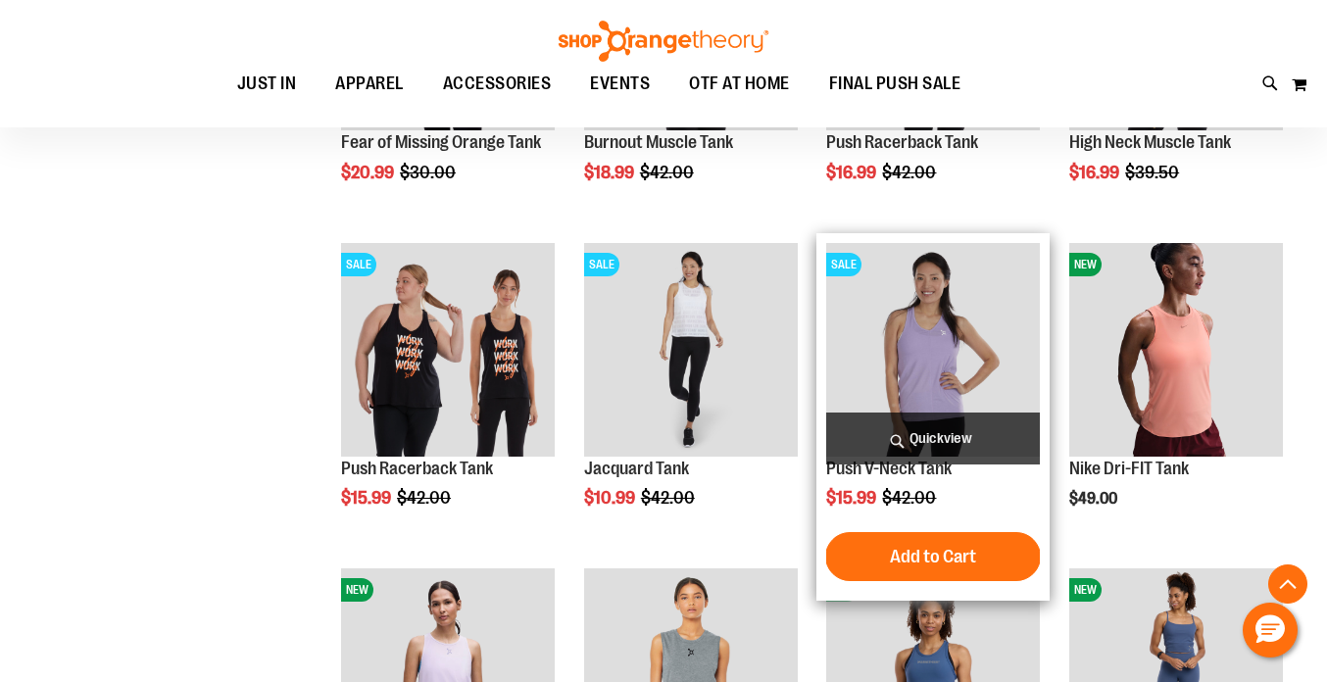
click at [919, 441] on span "Quickview" at bounding box center [933, 439] width 214 height 52
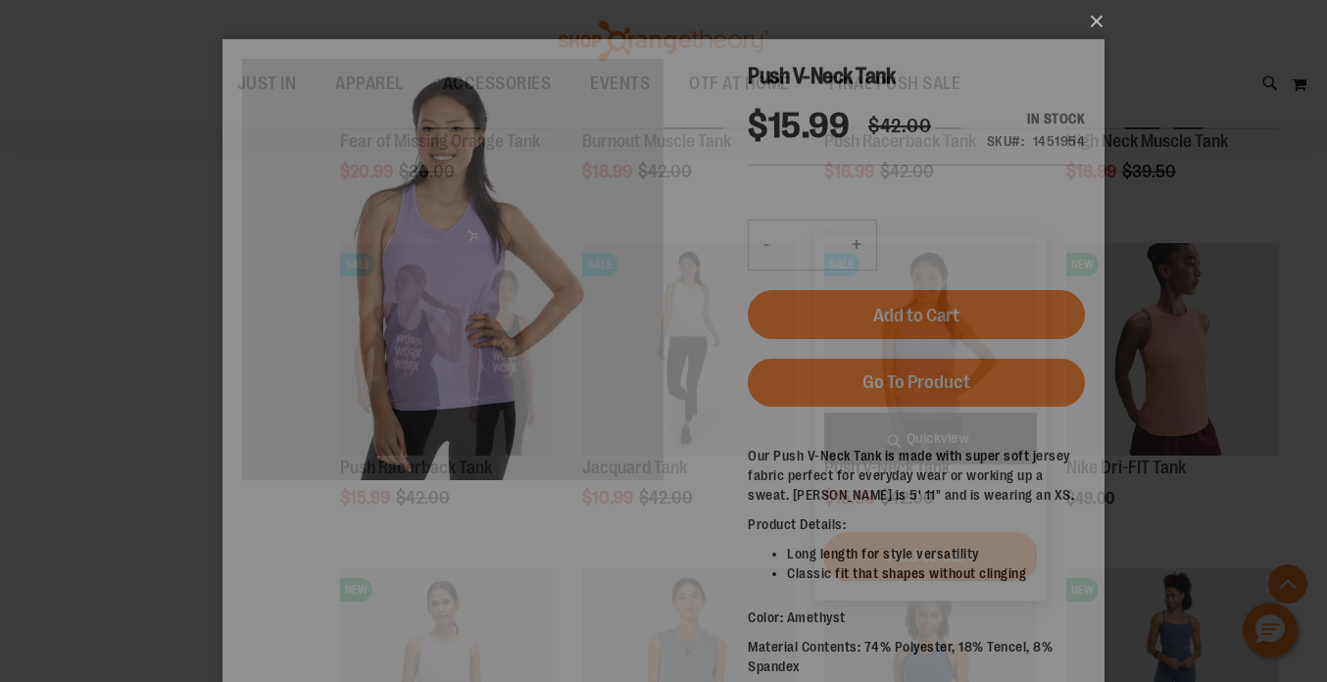
scroll to position [0, 0]
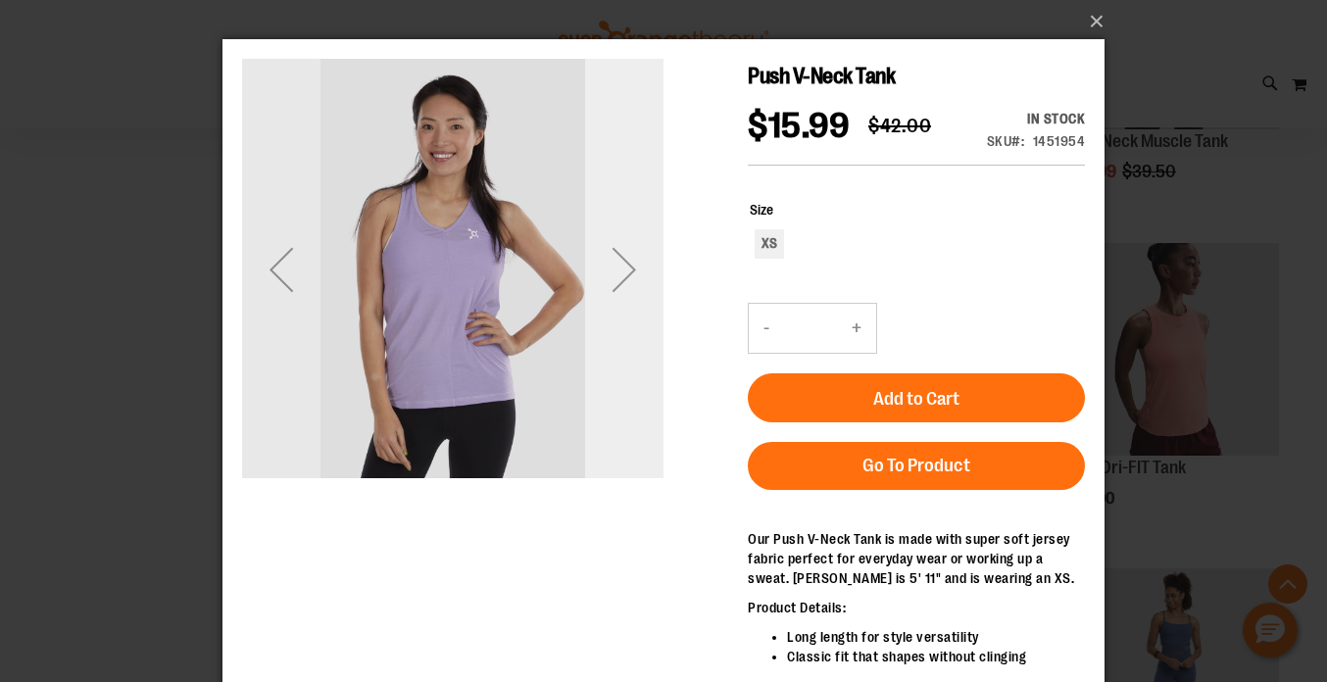
click at [626, 262] on div "Next" at bounding box center [624, 269] width 78 height 78
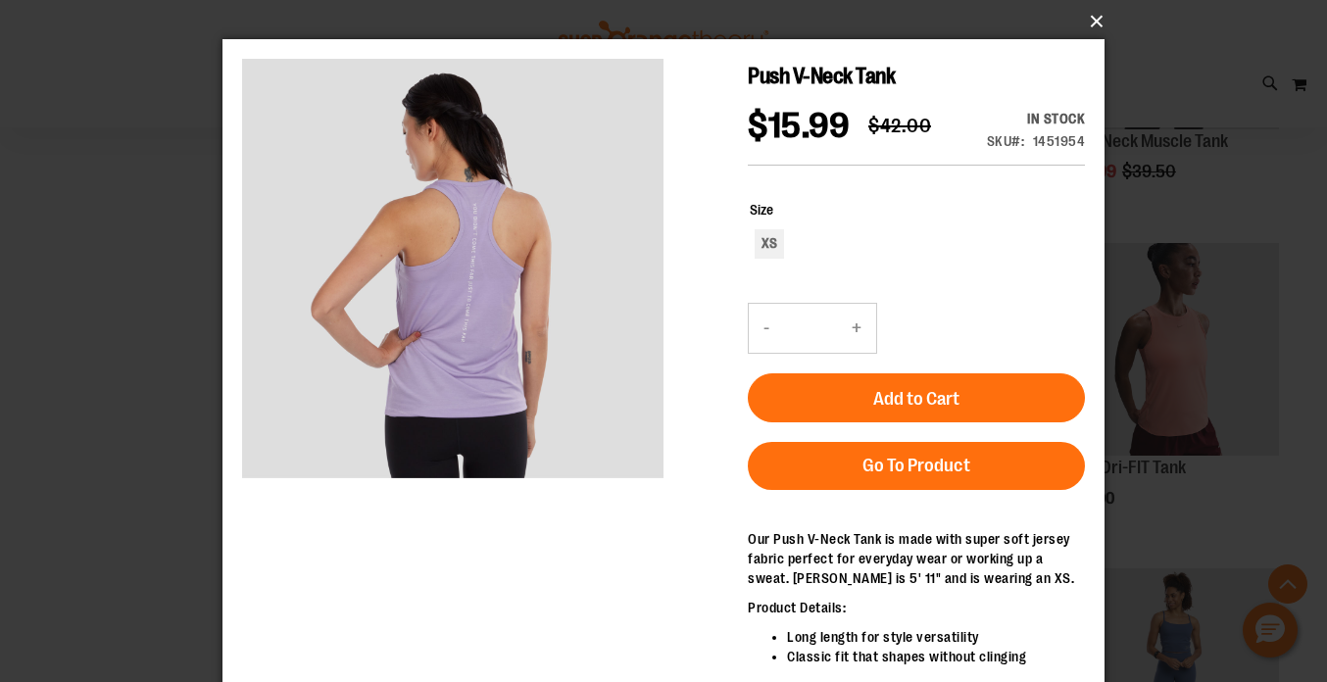
click at [1096, 27] on button "×" at bounding box center [669, 21] width 882 height 43
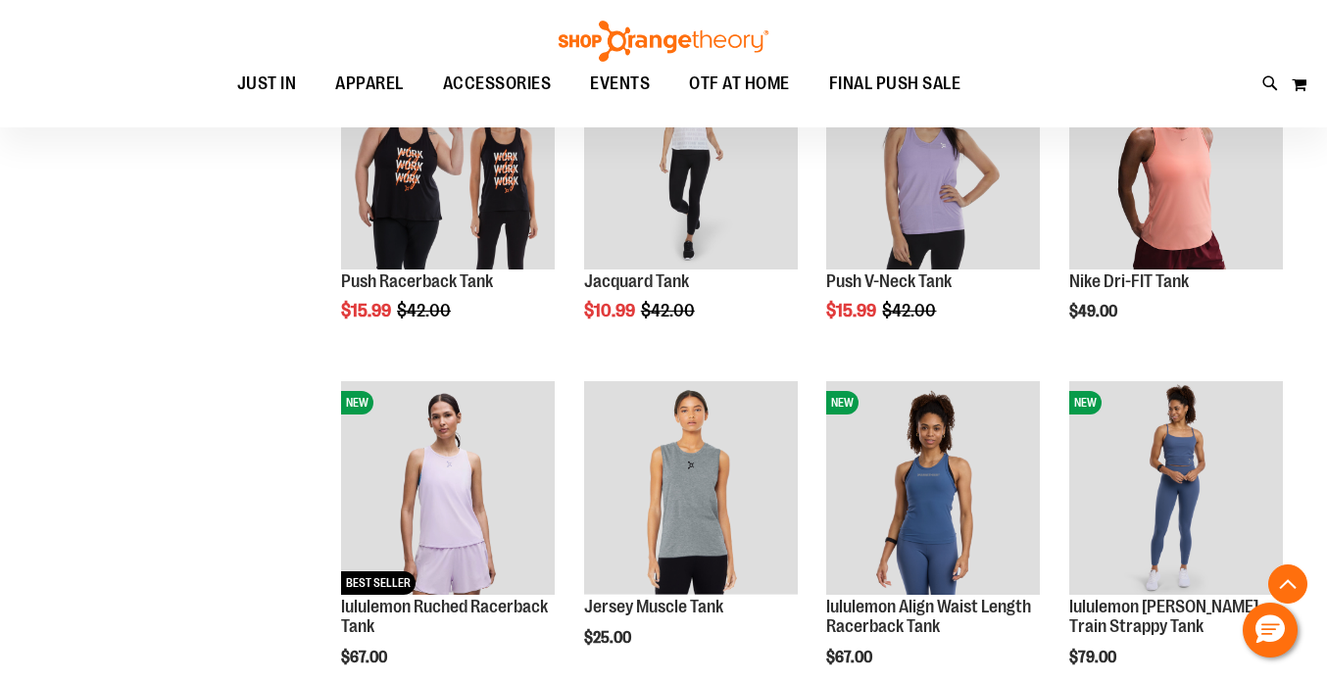
scroll to position [1763, 0]
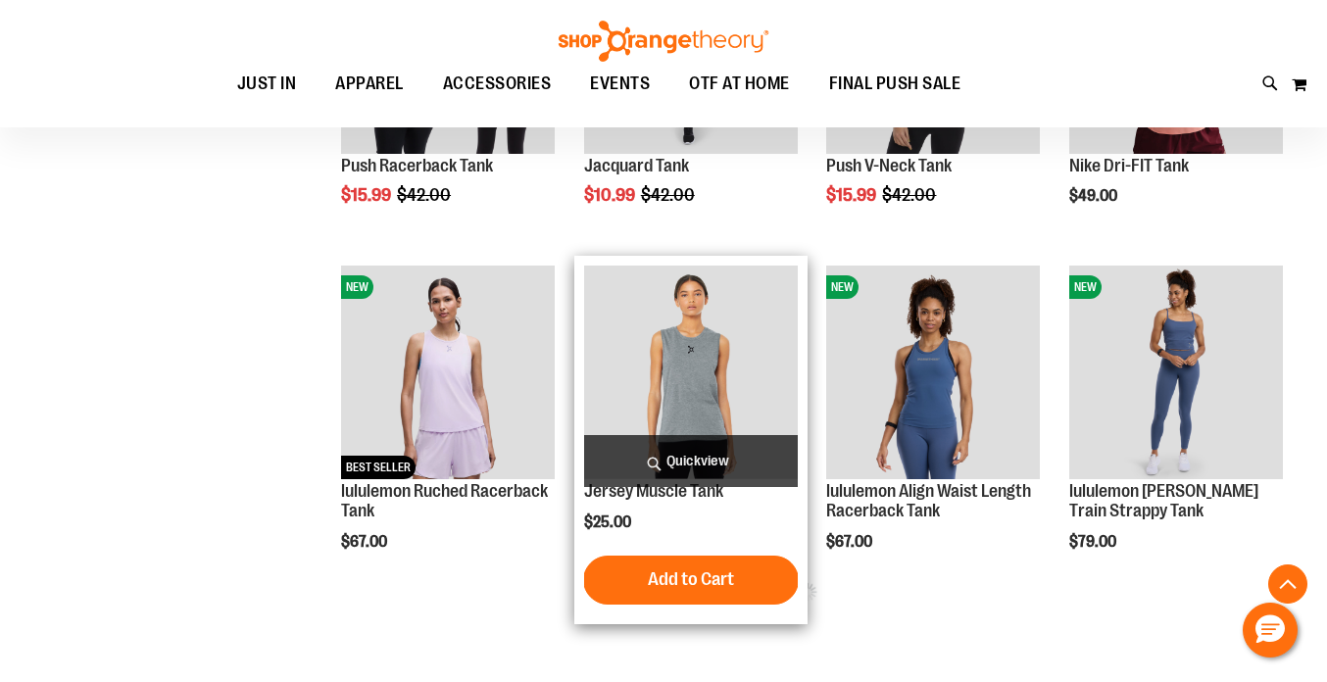
click at [691, 453] on span "Quickview" at bounding box center [691, 461] width 214 height 52
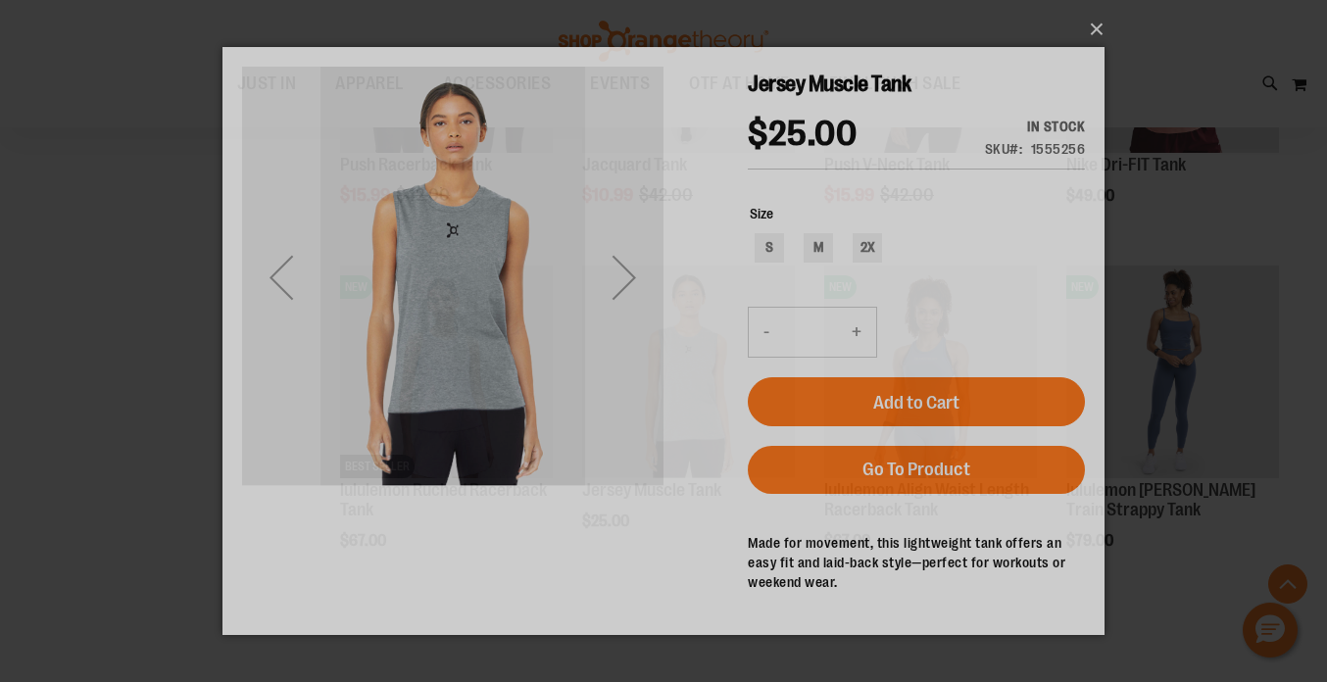
scroll to position [0, 0]
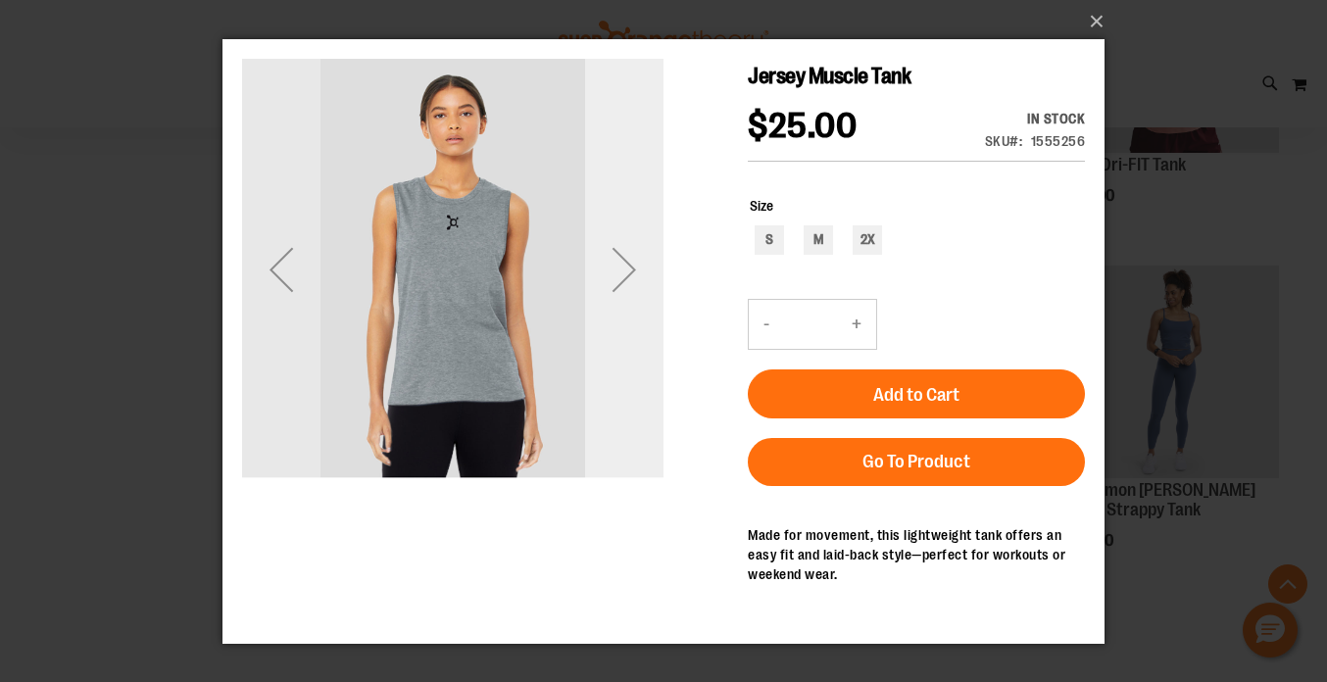
click at [622, 268] on div "Next" at bounding box center [624, 269] width 78 height 78
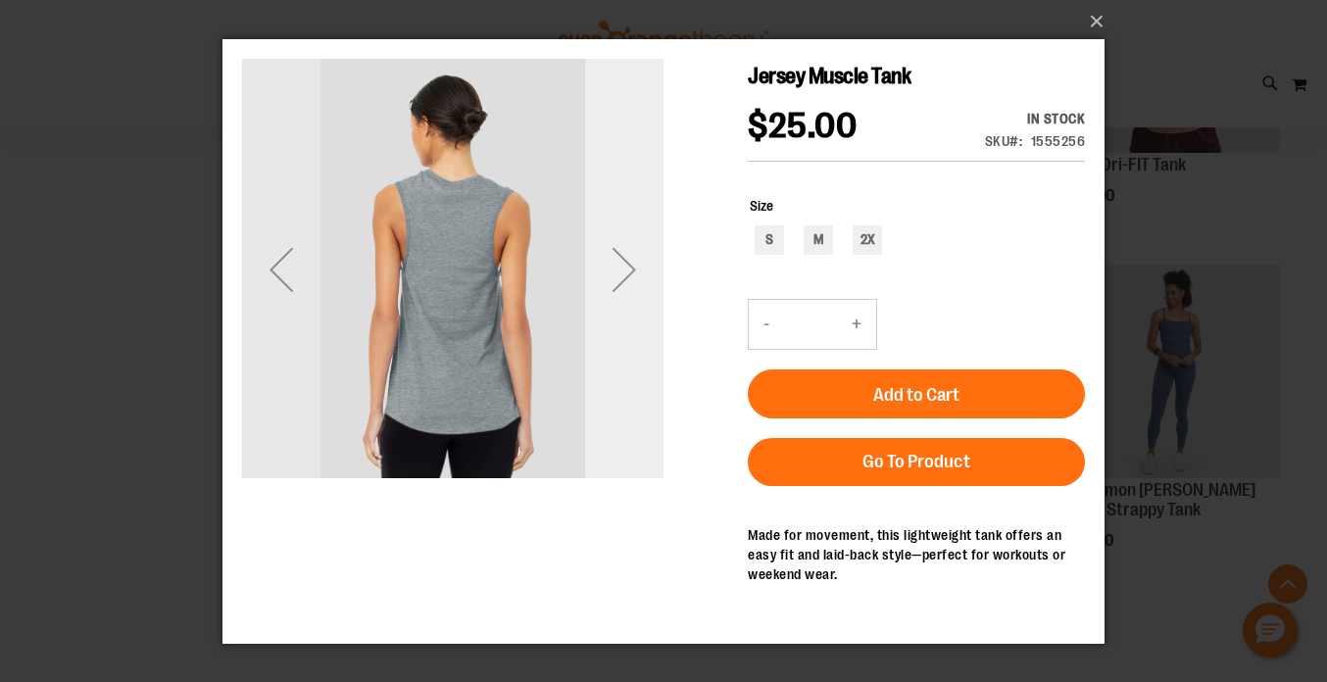
click at [622, 268] on div "Next" at bounding box center [624, 269] width 78 height 78
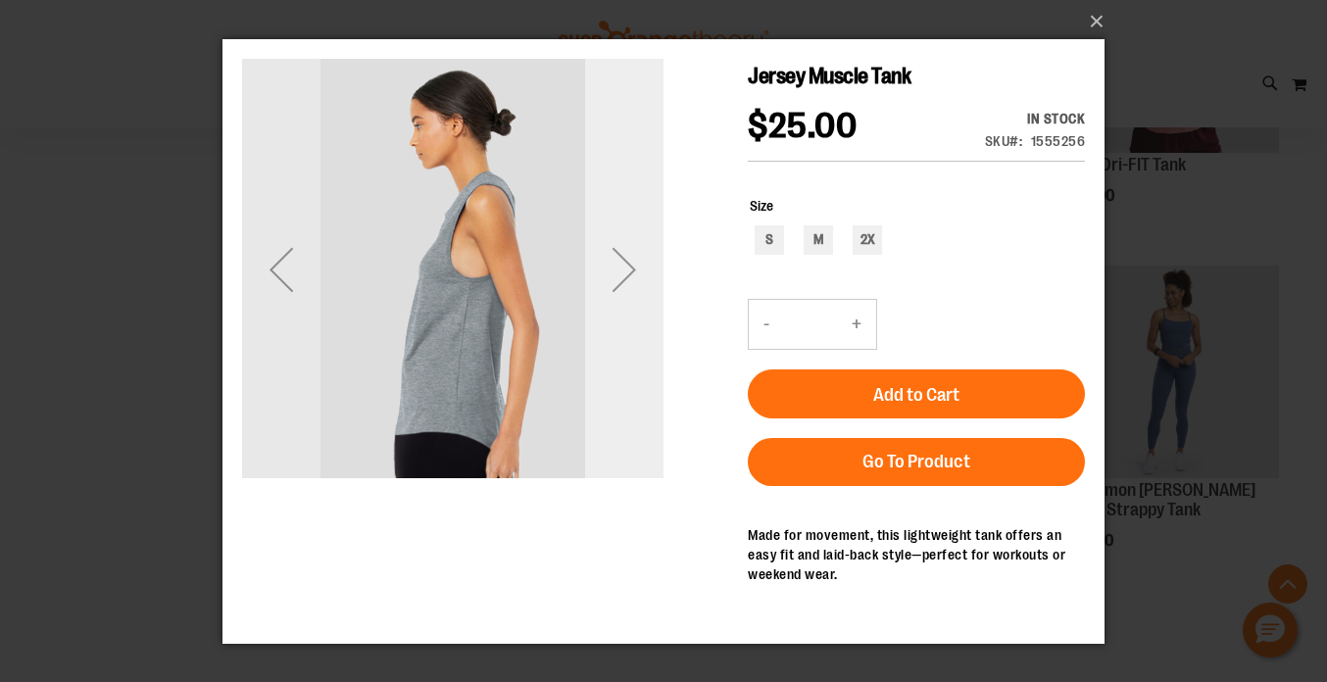
click at [622, 268] on div "Next" at bounding box center [624, 269] width 78 height 78
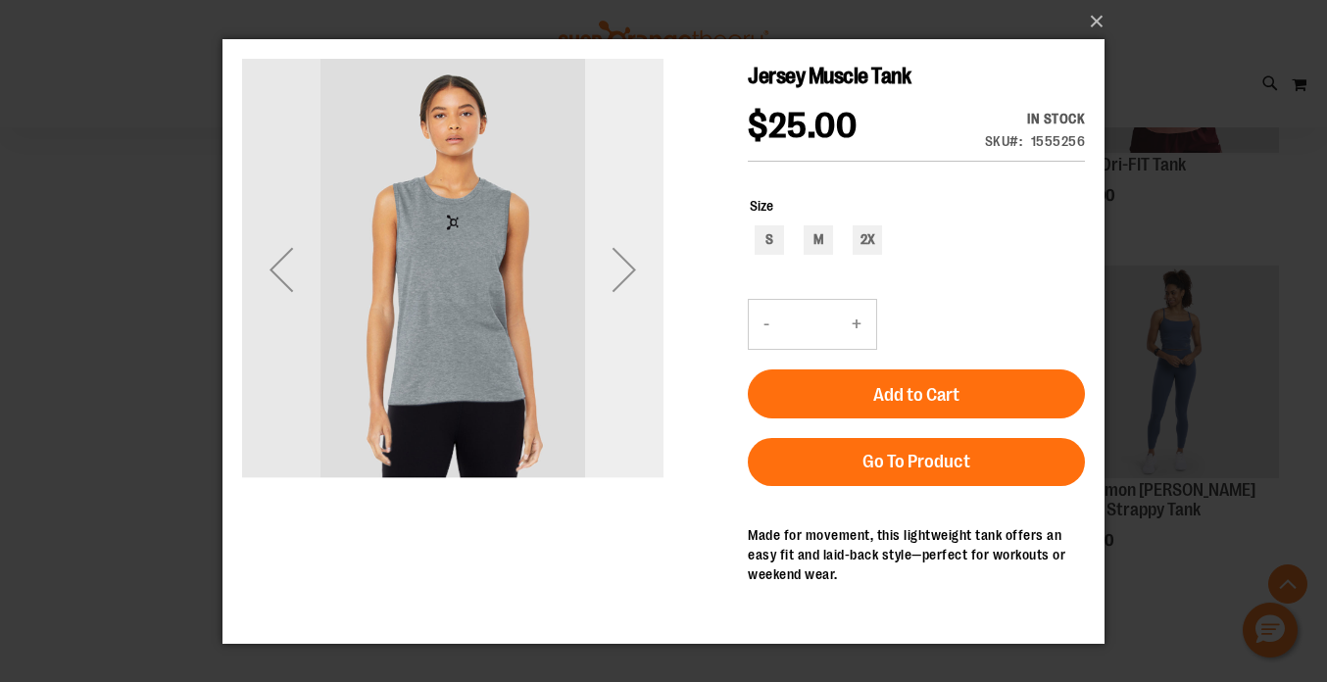
click at [622, 268] on div "Next" at bounding box center [624, 269] width 78 height 78
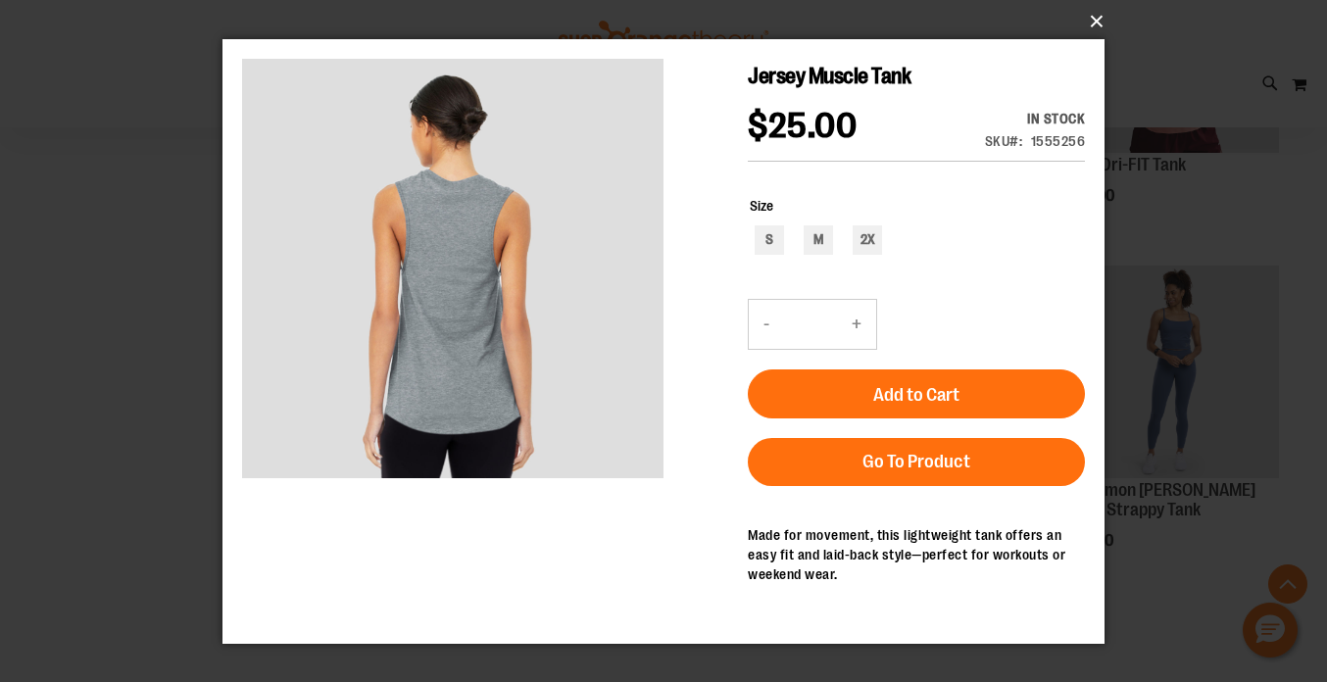
click at [1098, 23] on button "×" at bounding box center [669, 21] width 882 height 43
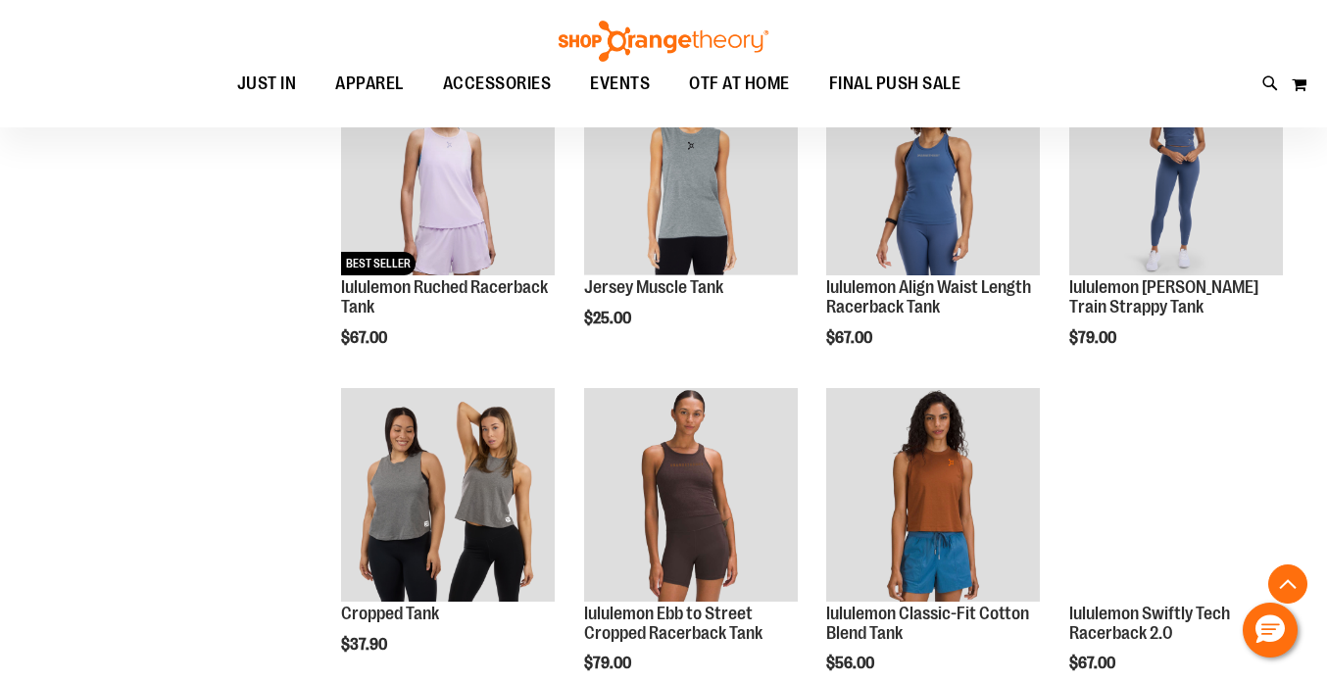
scroll to position [2086, 0]
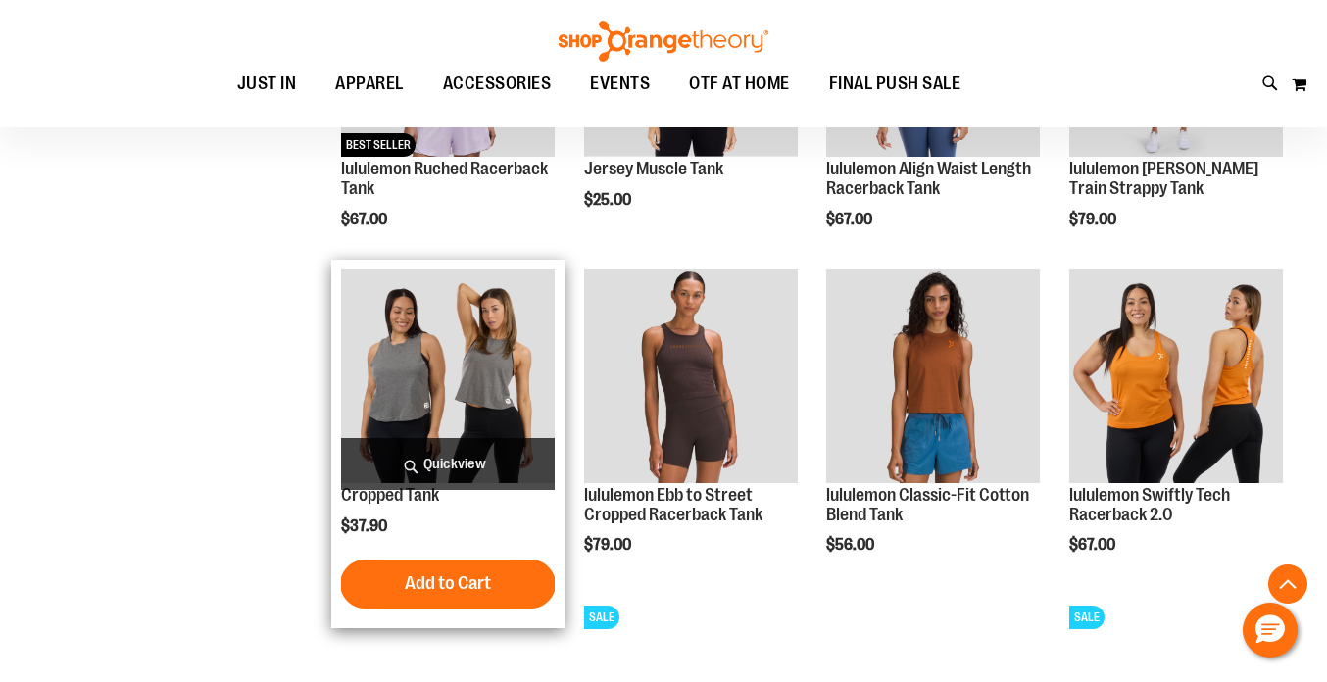
click at [433, 467] on span "Quickview" at bounding box center [448, 464] width 214 height 52
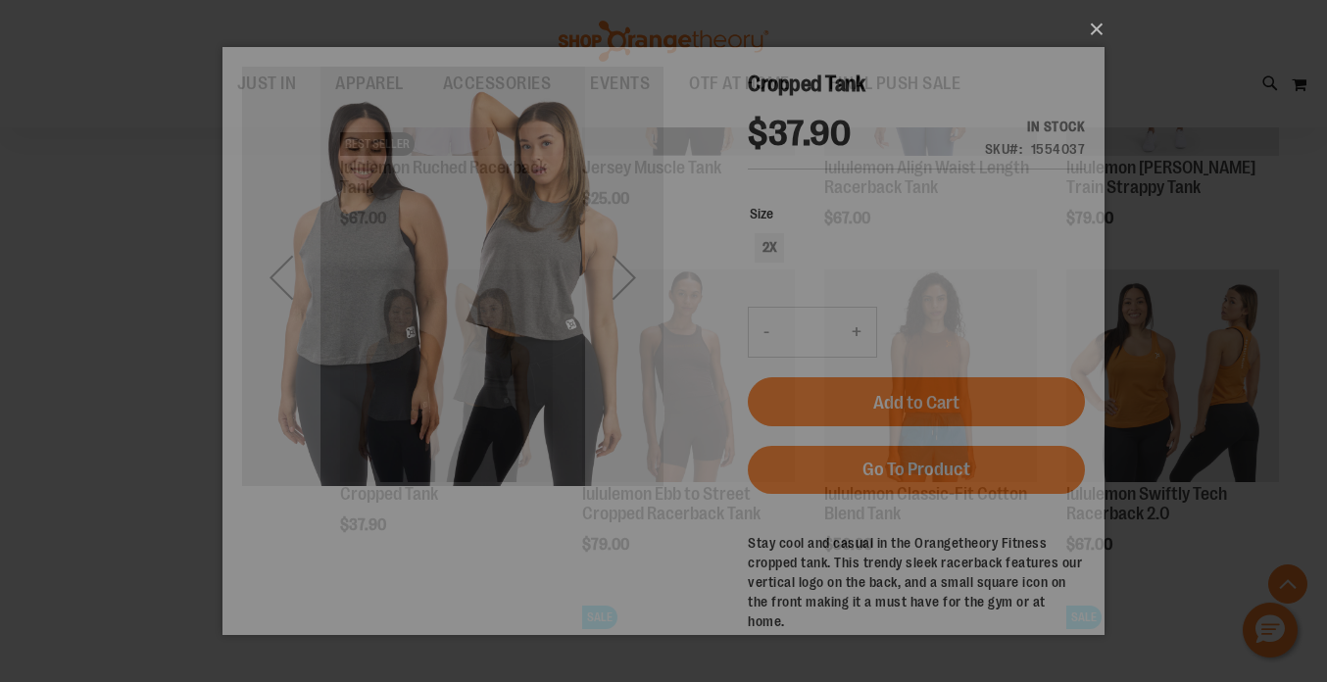
scroll to position [0, 0]
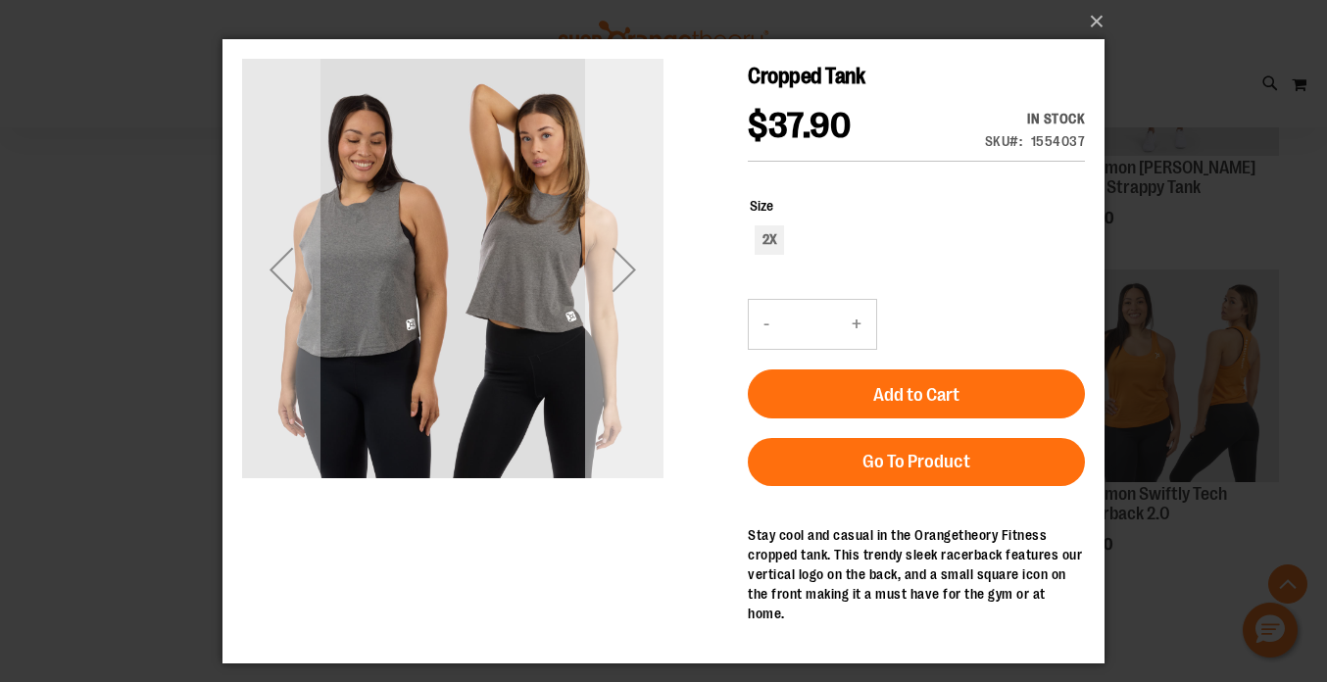
click at [636, 266] on div "Next" at bounding box center [624, 269] width 78 height 78
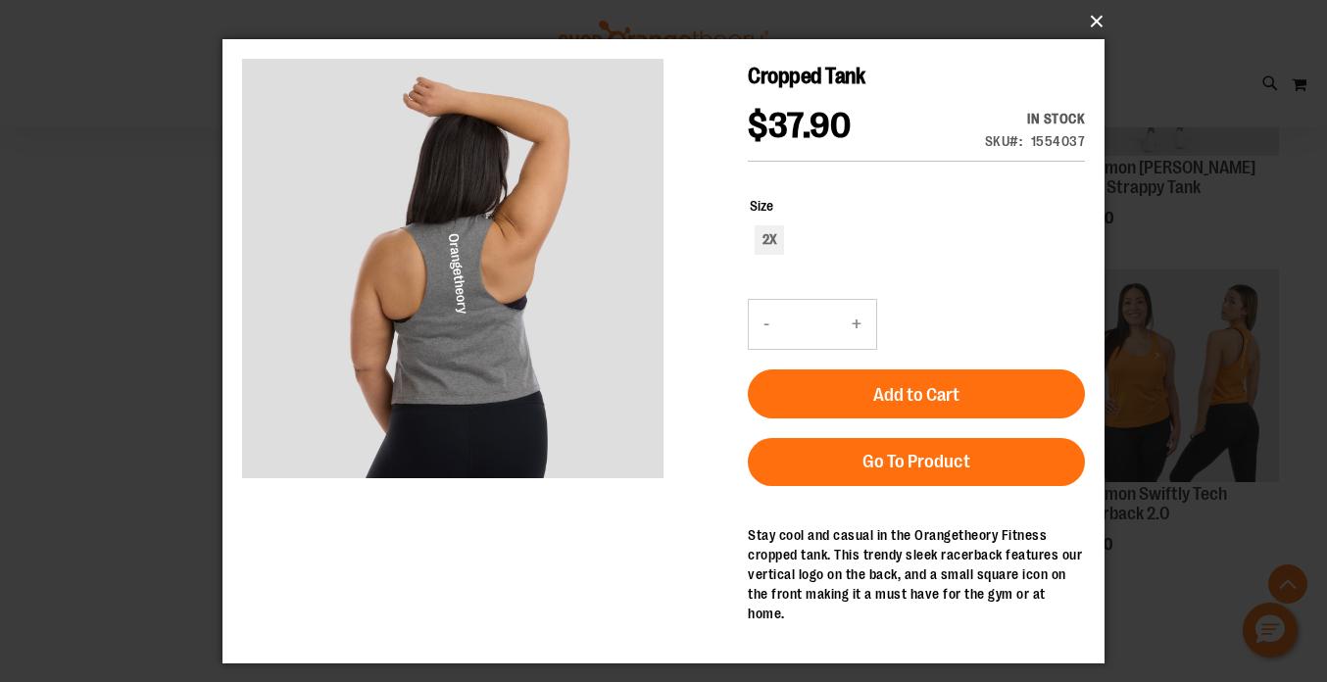
click at [1093, 23] on button "×" at bounding box center [669, 21] width 882 height 43
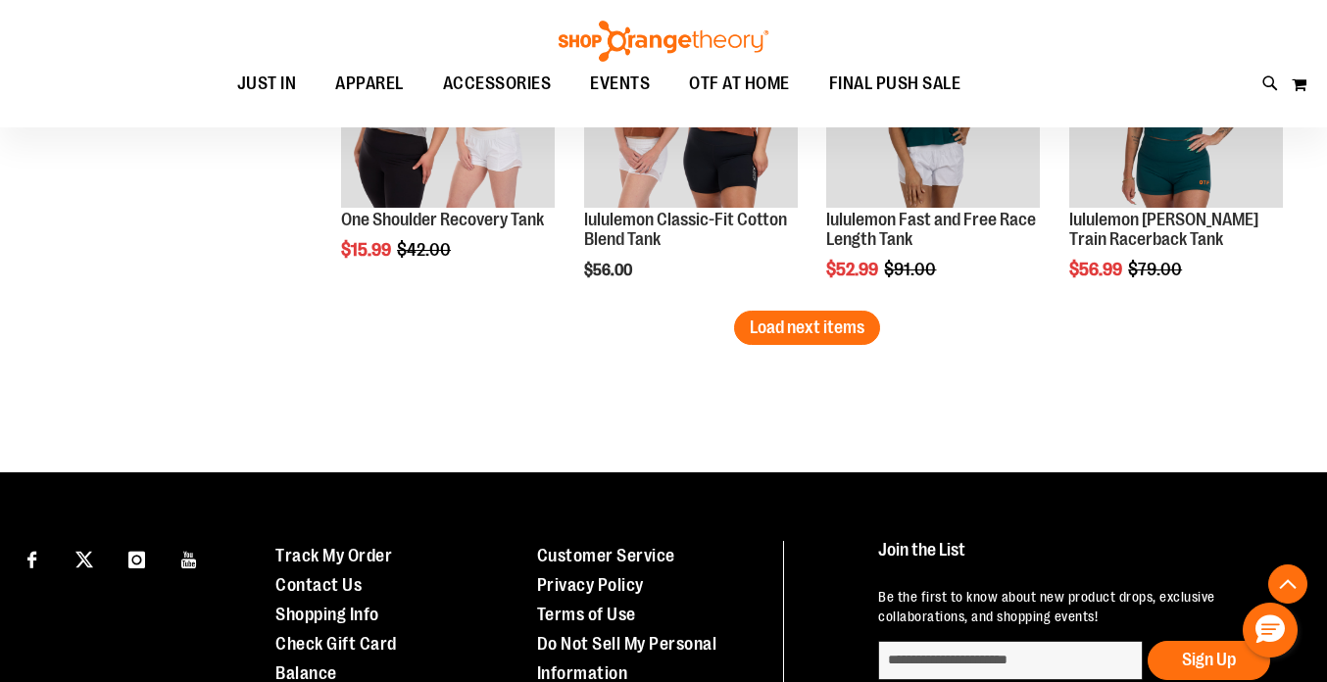
scroll to position [3021, 0]
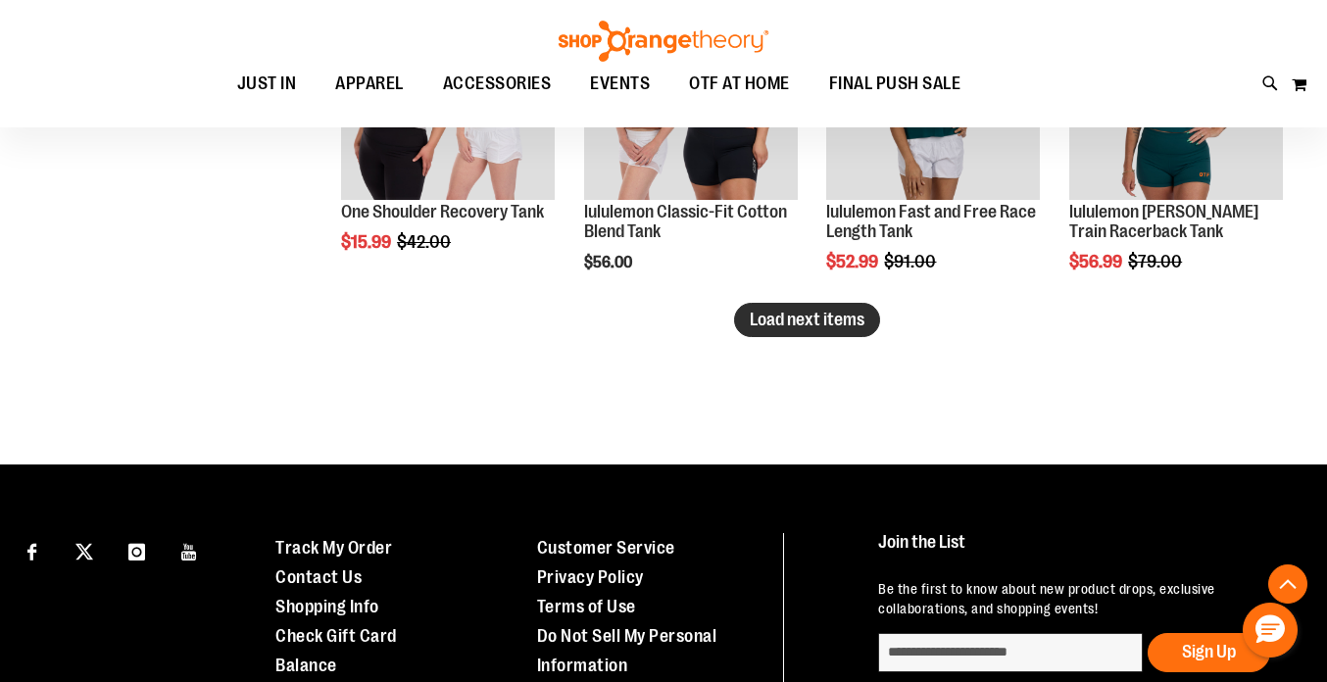
click at [777, 321] on span "Load next items" at bounding box center [807, 320] width 115 height 20
